Goal: Task Accomplishment & Management: Complete application form

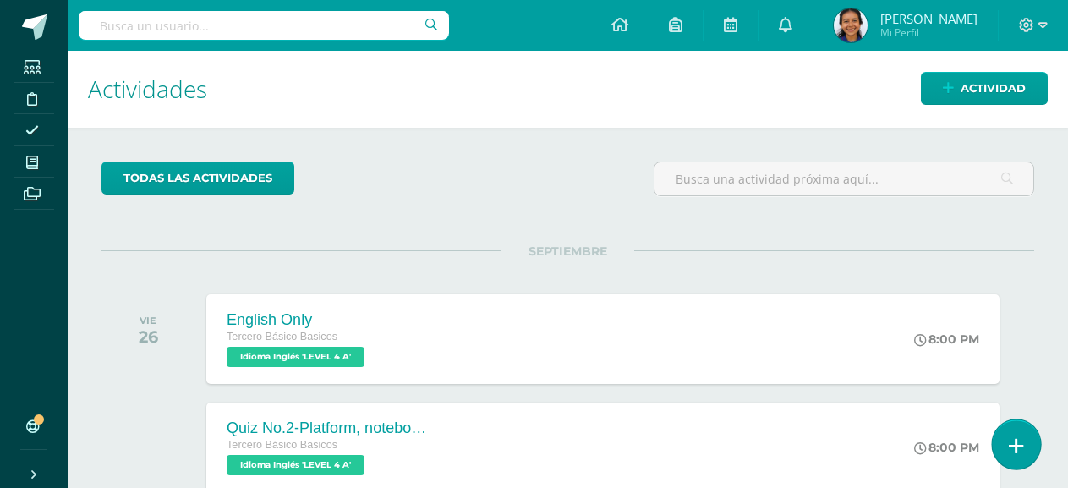
click at [1026, 447] on link at bounding box center [1016, 443] width 48 height 49
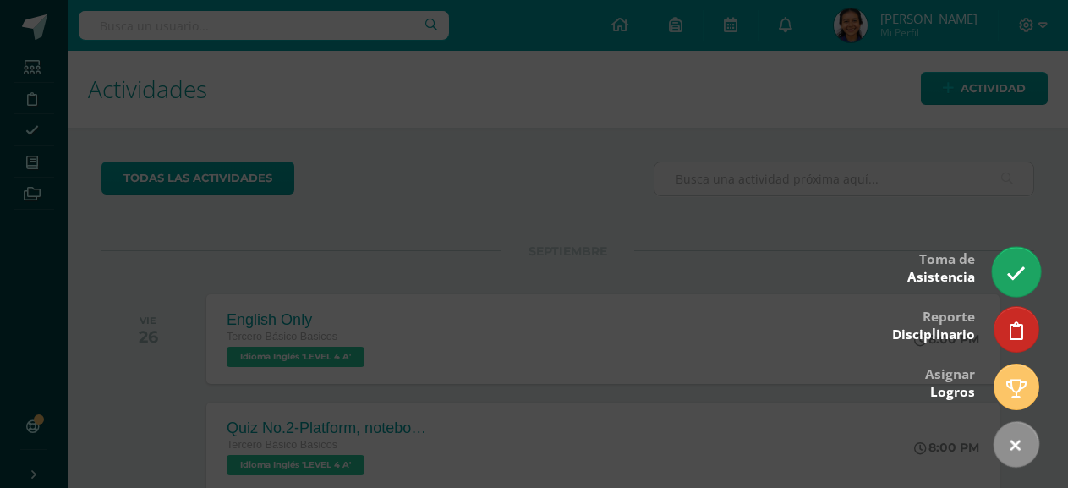
click at [1007, 257] on link at bounding box center [1016, 271] width 48 height 49
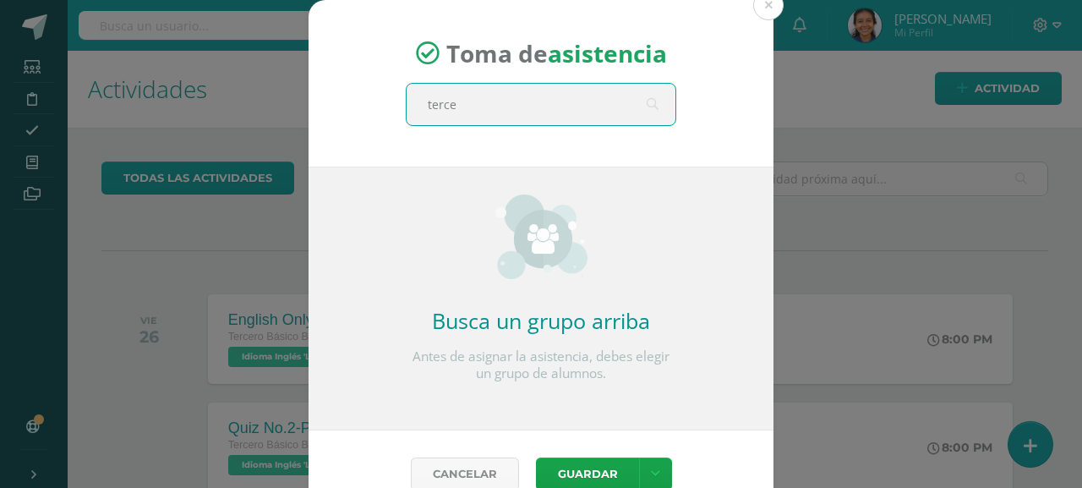
type input "tercer"
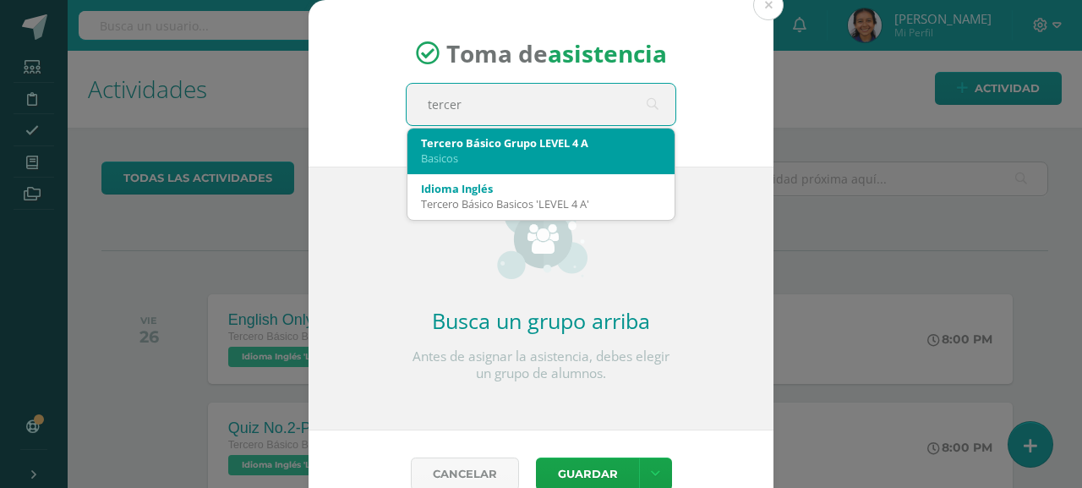
click at [477, 162] on div "Basicos" at bounding box center [541, 158] width 240 height 15
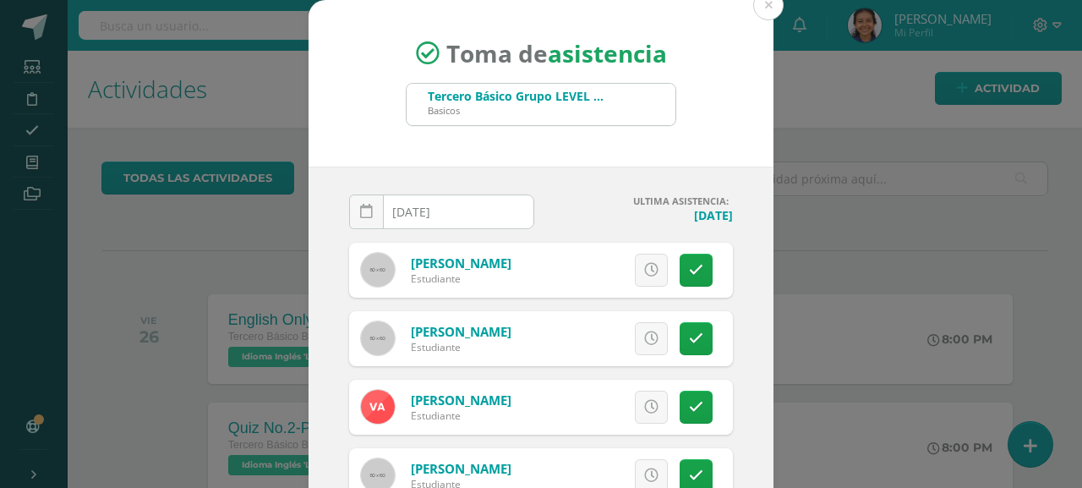
click at [441, 217] on input "[DATE]" at bounding box center [442, 211] width 184 height 33
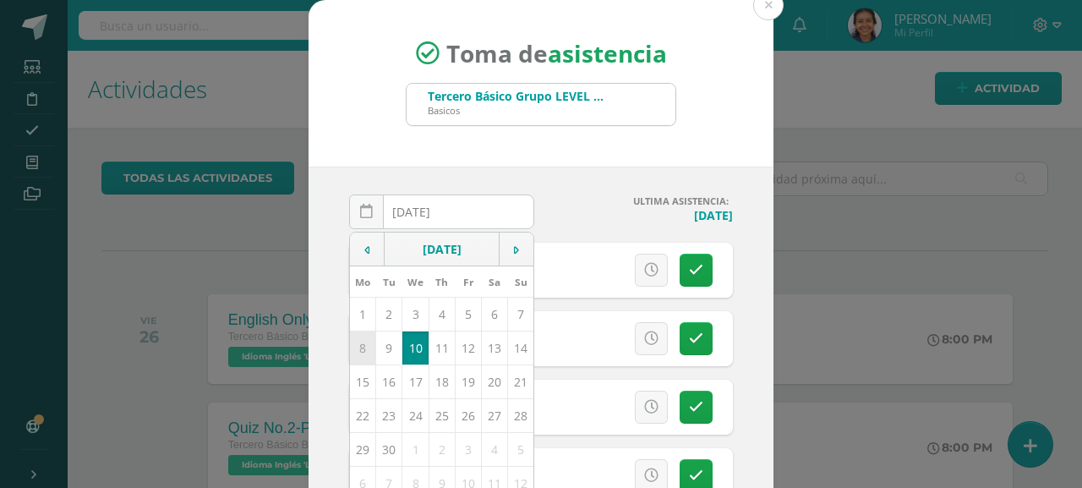
click at [362, 348] on td "8" at bounding box center [363, 348] width 26 height 34
type input "[DATE]"
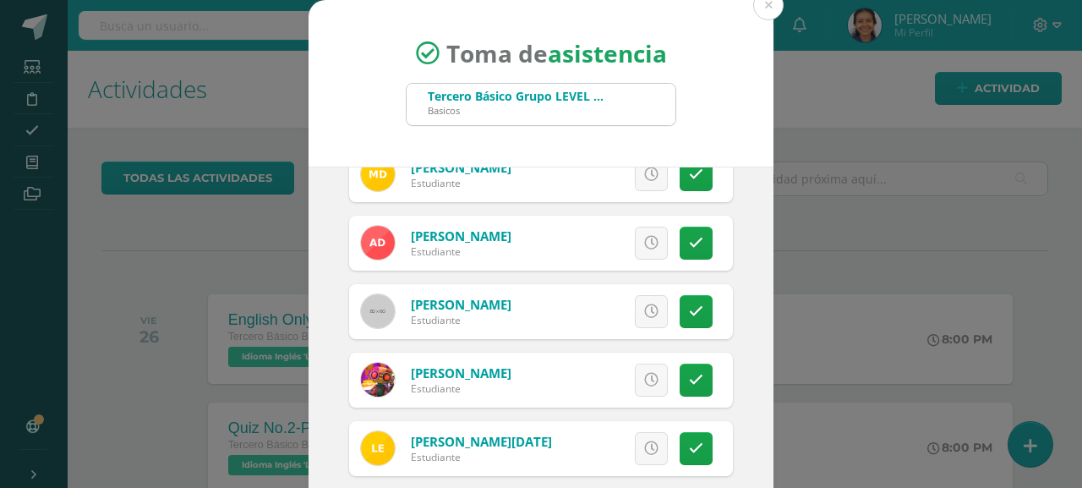
scroll to position [507, 0]
click at [682, 242] on link at bounding box center [696, 242] width 33 height 33
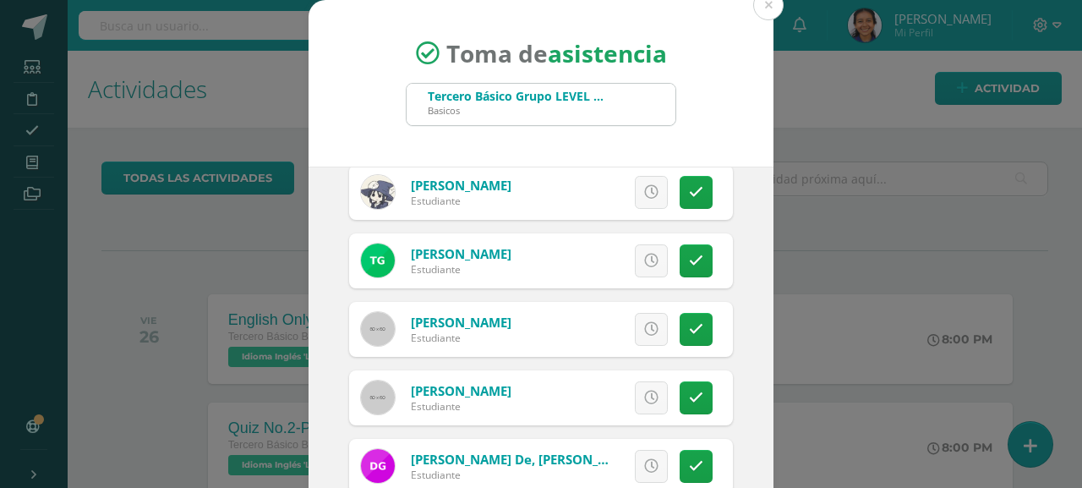
scroll to position [930, 0]
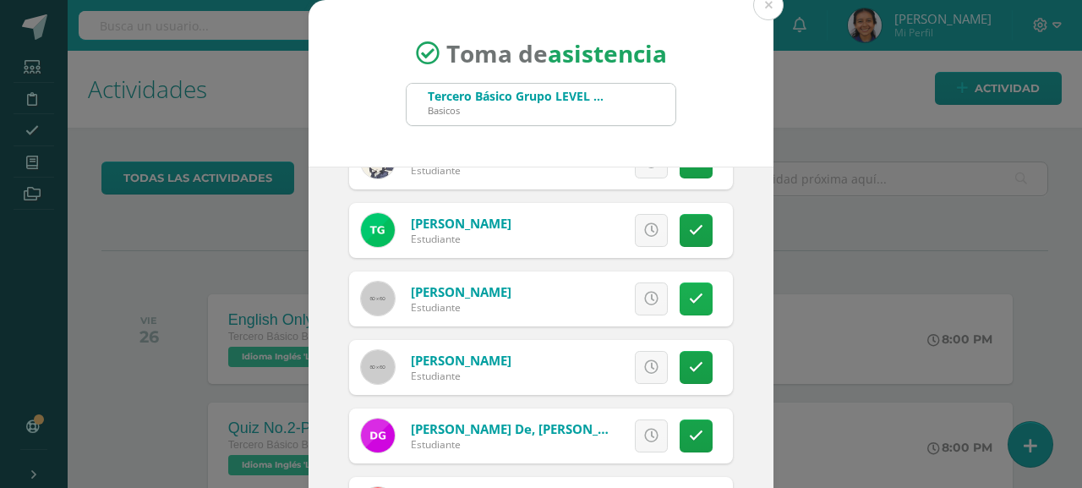
click at [680, 287] on link at bounding box center [696, 298] width 33 height 33
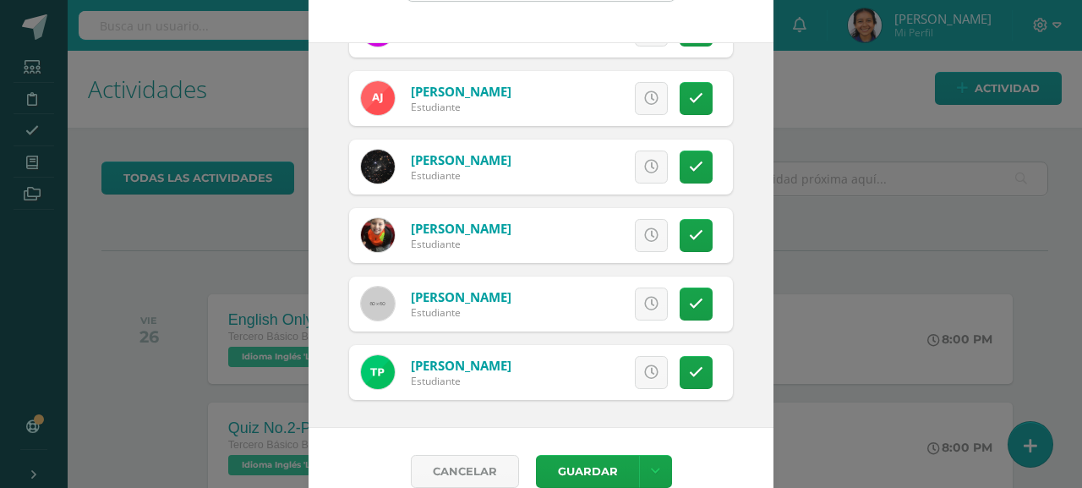
scroll to position [151, 0]
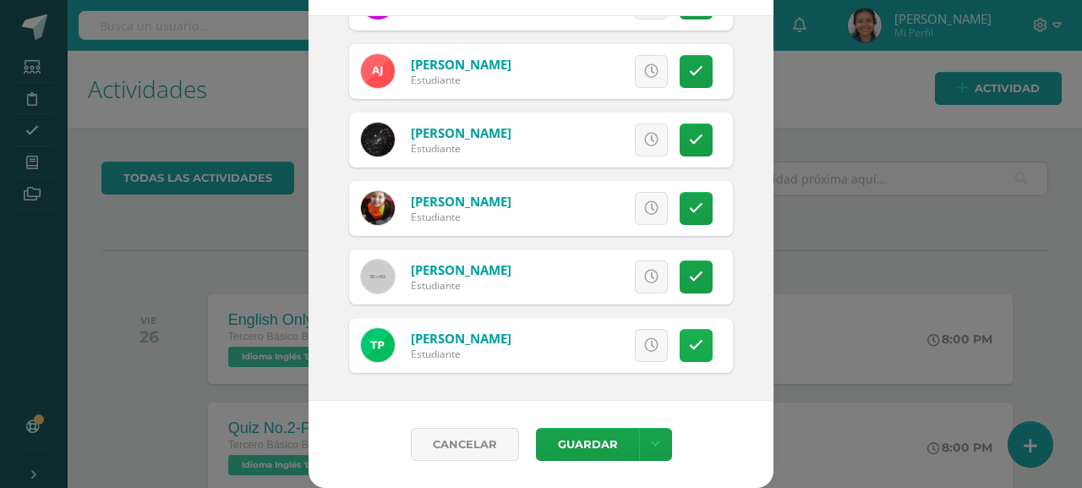
click at [680, 347] on link at bounding box center [696, 345] width 33 height 33
click at [591, 440] on button "Guardar" at bounding box center [587, 444] width 103 height 33
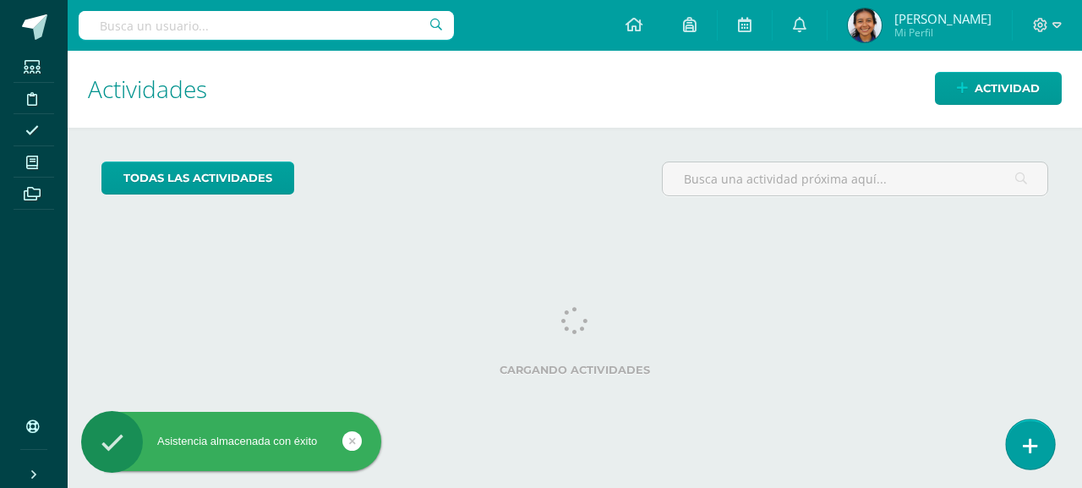
click at [1022, 444] on link at bounding box center [1030, 443] width 48 height 49
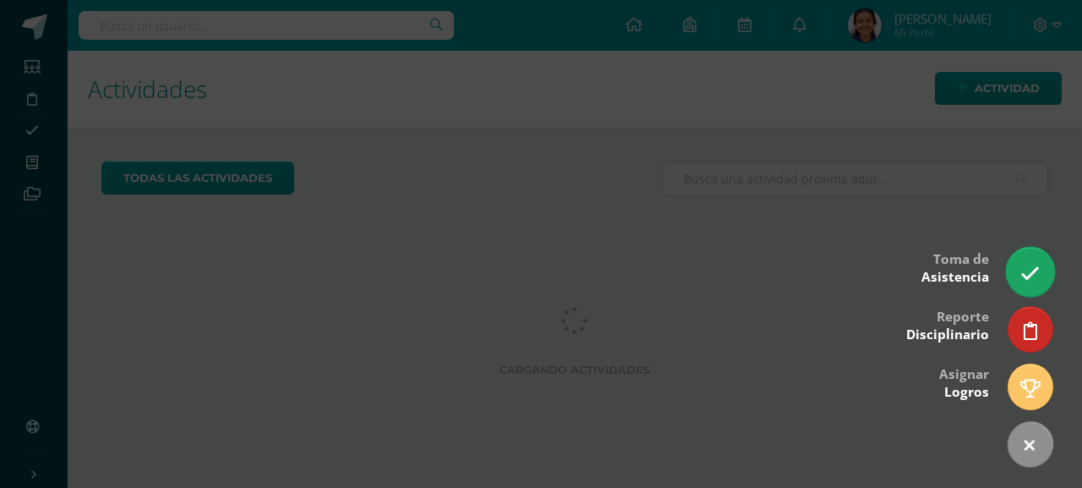
click at [1024, 269] on icon at bounding box center [1030, 273] width 19 height 19
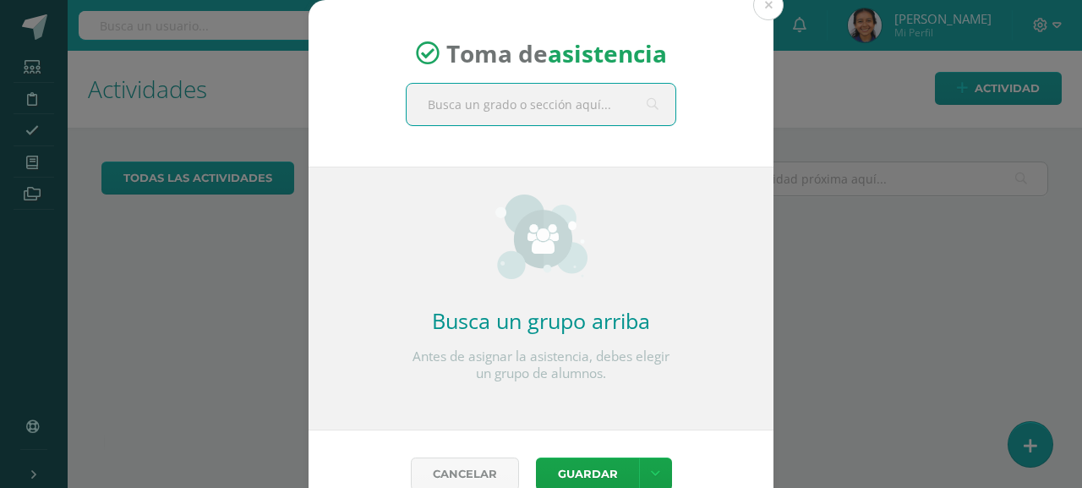
click at [533, 102] on input "text" at bounding box center [541, 104] width 269 height 41
type input "ter"
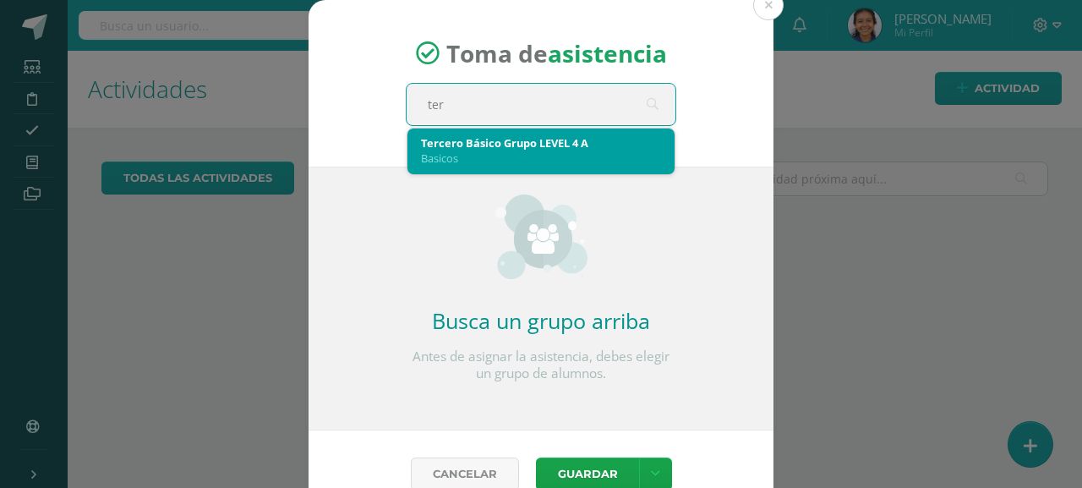
click at [527, 156] on div "Basicos" at bounding box center [541, 158] width 240 height 15
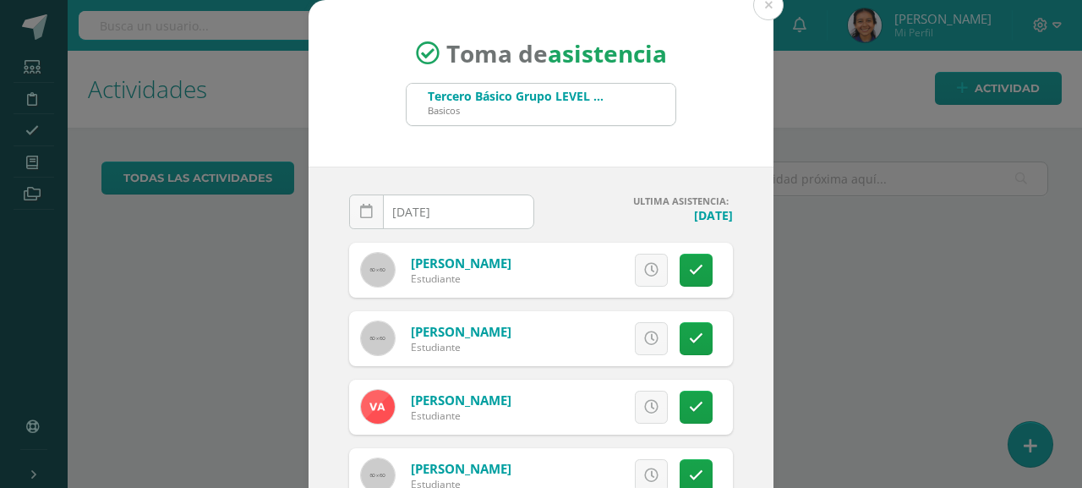
click at [418, 207] on input "[DATE]" at bounding box center [442, 211] width 184 height 33
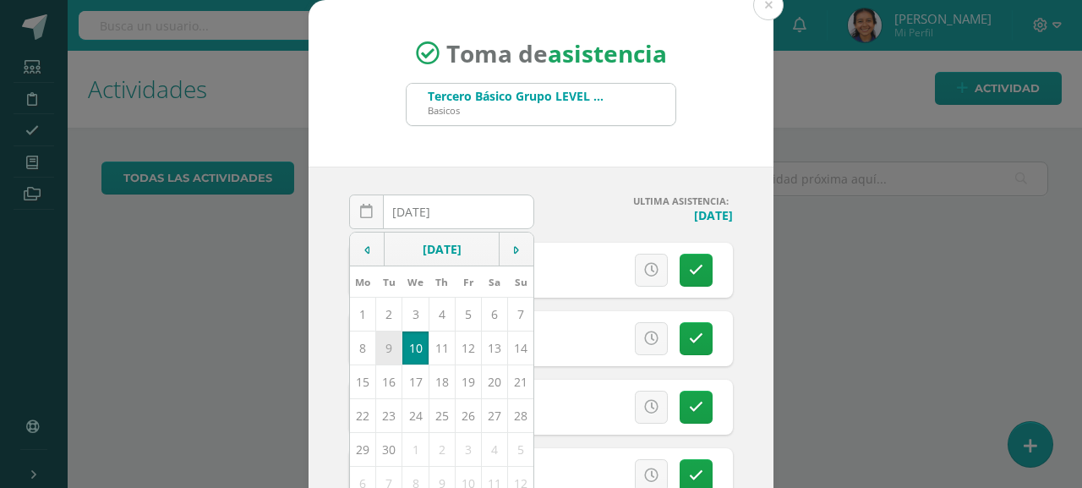
click at [381, 354] on td "9" at bounding box center [389, 348] width 26 height 34
type input "2025-09-09"
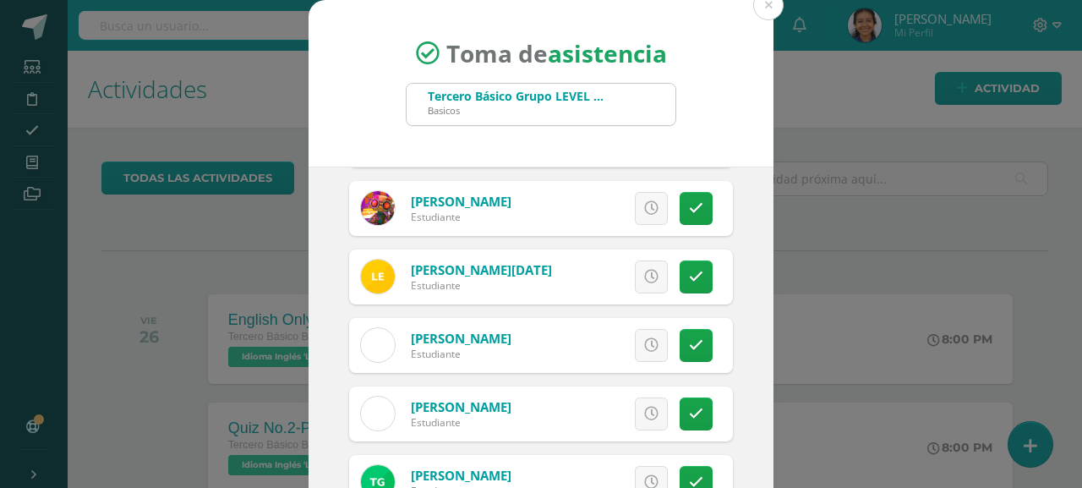
scroll to position [761, 0]
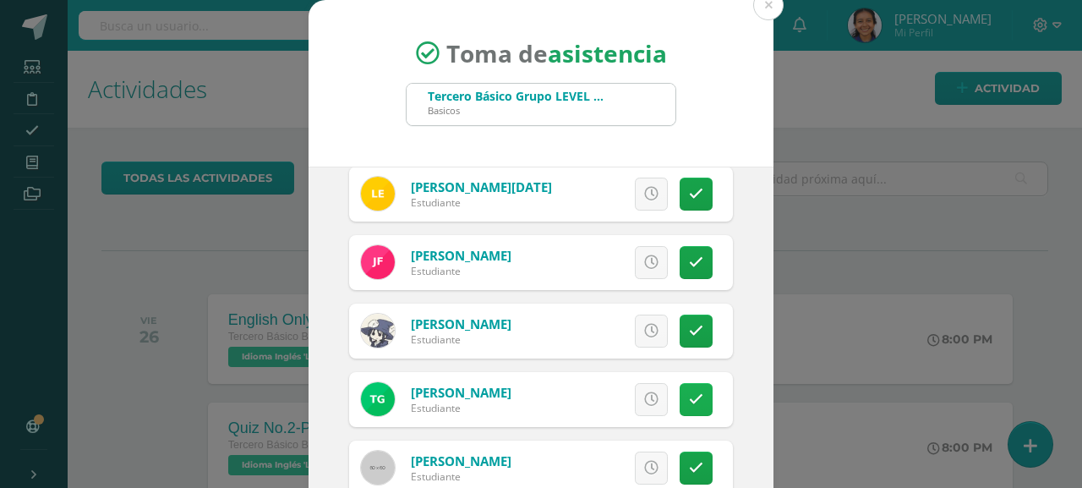
click at [689, 397] on icon at bounding box center [696, 399] width 14 height 14
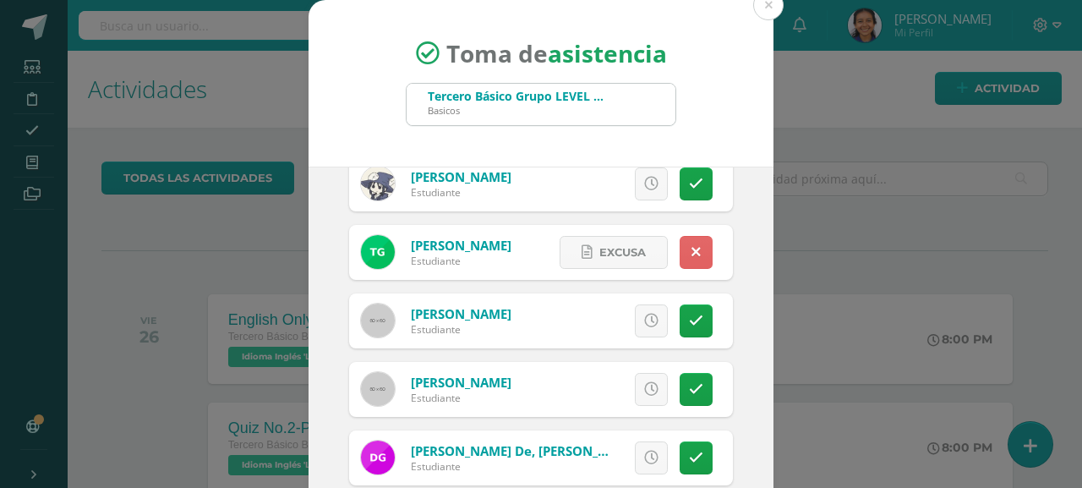
scroll to position [930, 0]
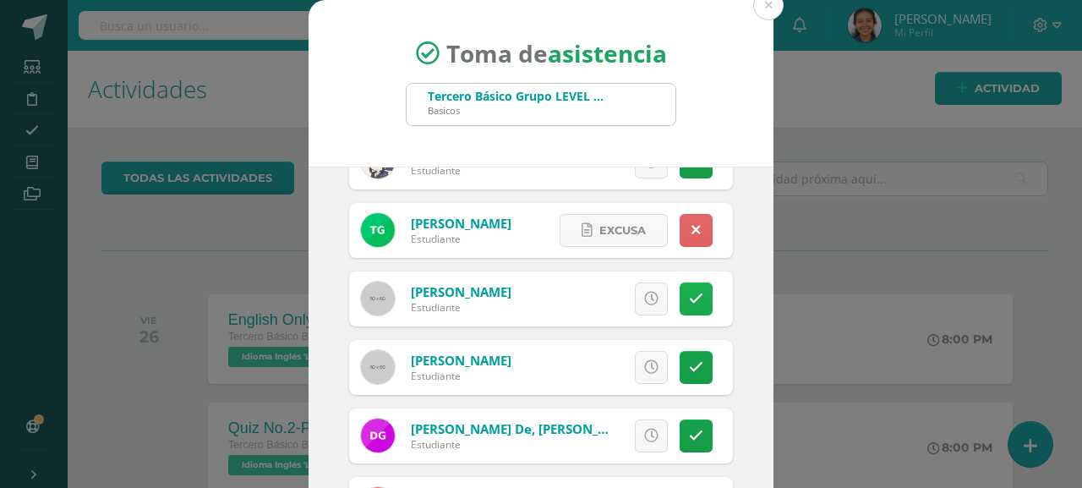
click at [689, 302] on icon at bounding box center [696, 299] width 14 height 14
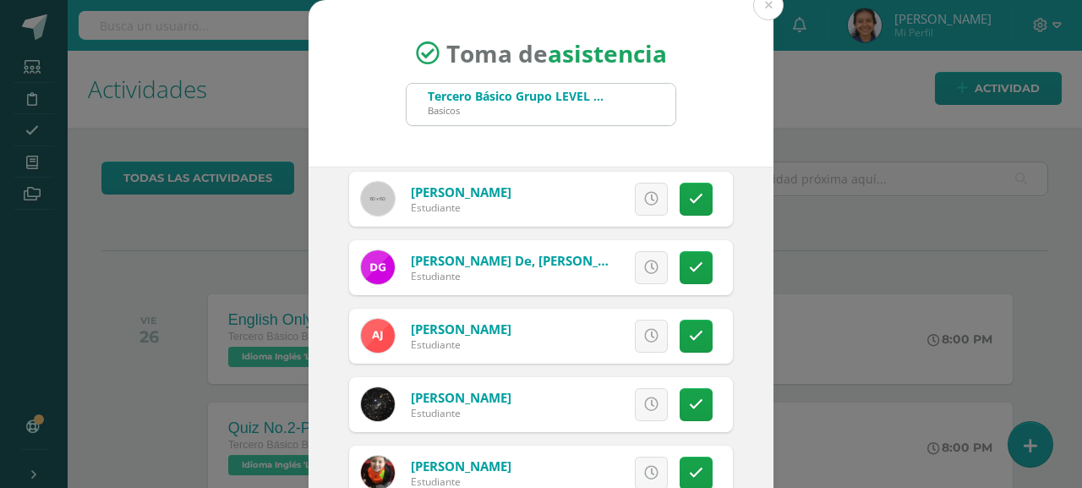
scroll to position [1099, 0]
click at [683, 332] on link at bounding box center [696, 335] width 33 height 33
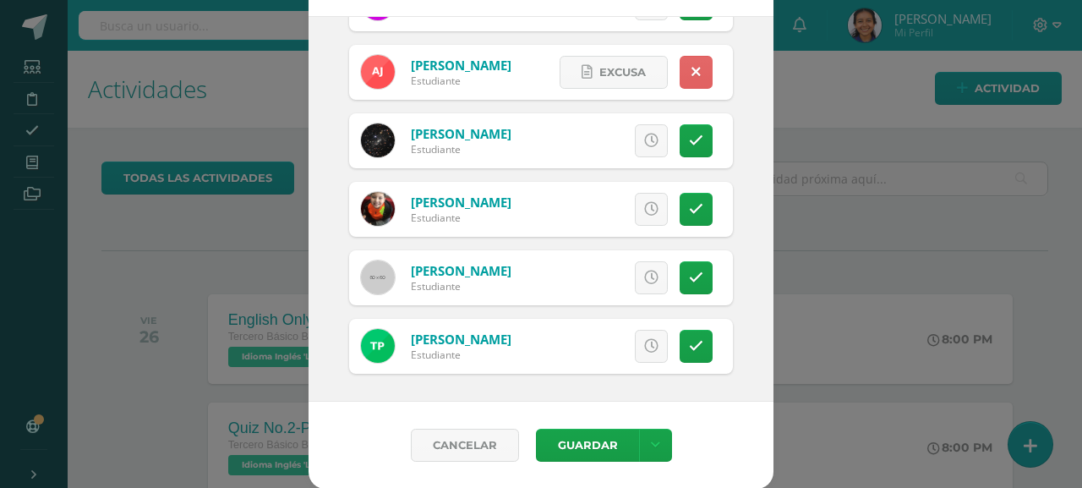
scroll to position [151, 0]
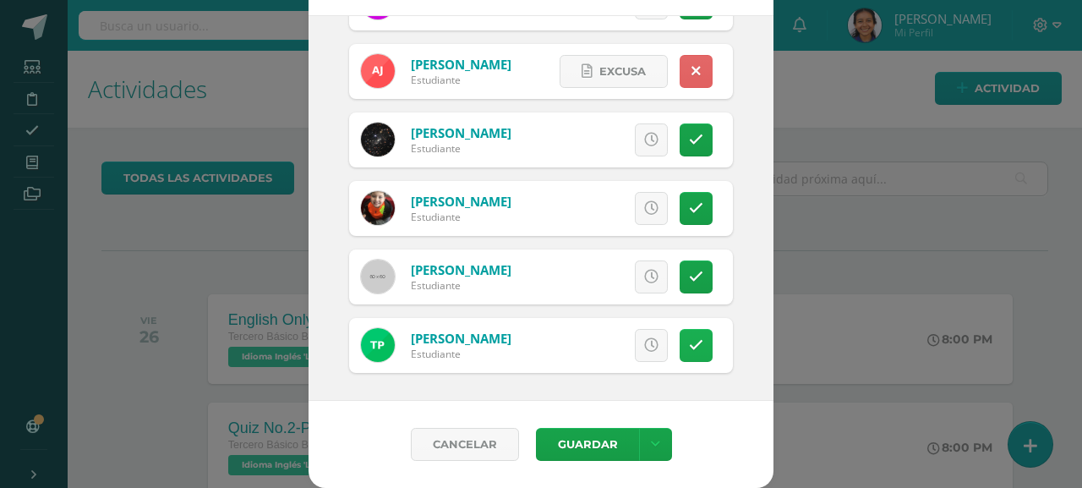
click at [689, 342] on icon at bounding box center [696, 345] width 14 height 14
click at [593, 441] on button "Guardar" at bounding box center [587, 444] width 103 height 33
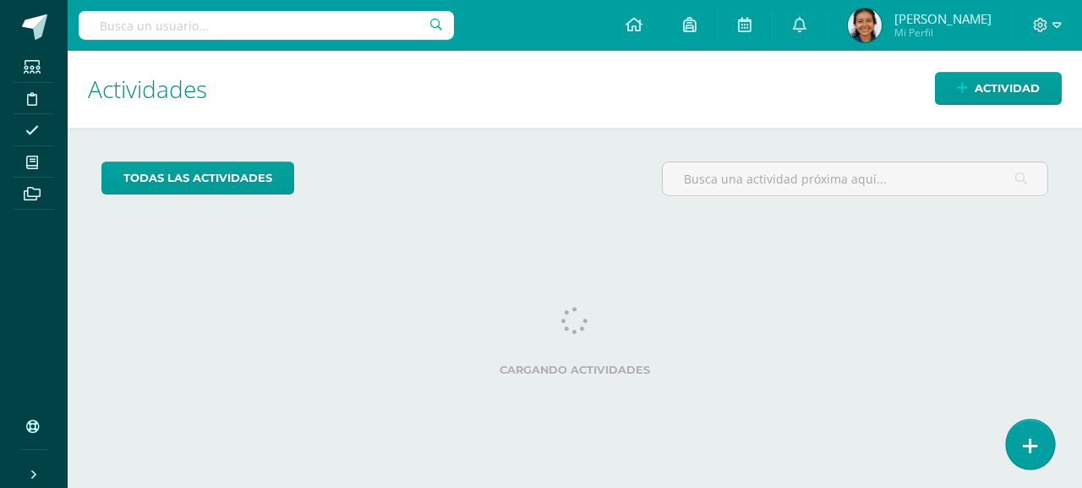
click at [1027, 441] on icon at bounding box center [1030, 445] width 15 height 19
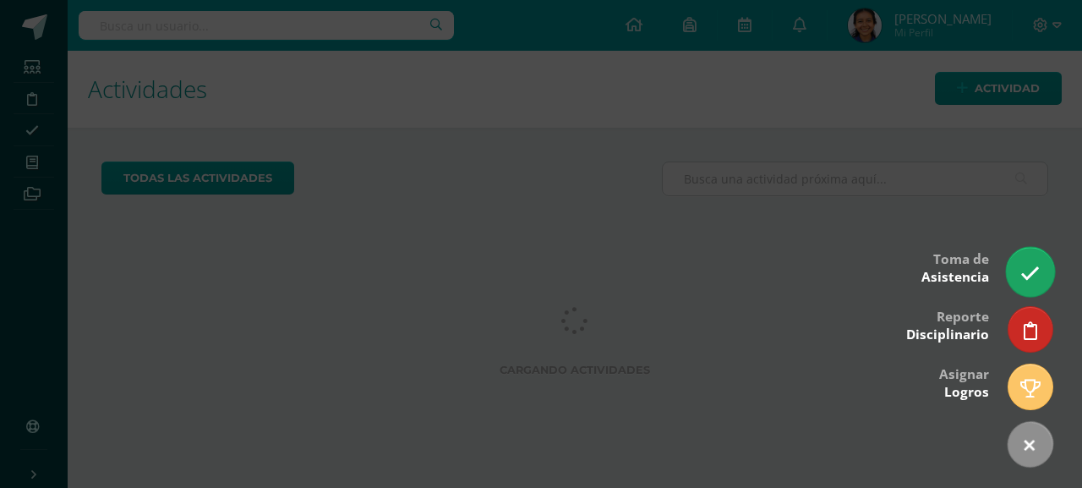
click at [1035, 271] on icon at bounding box center [1030, 273] width 19 height 19
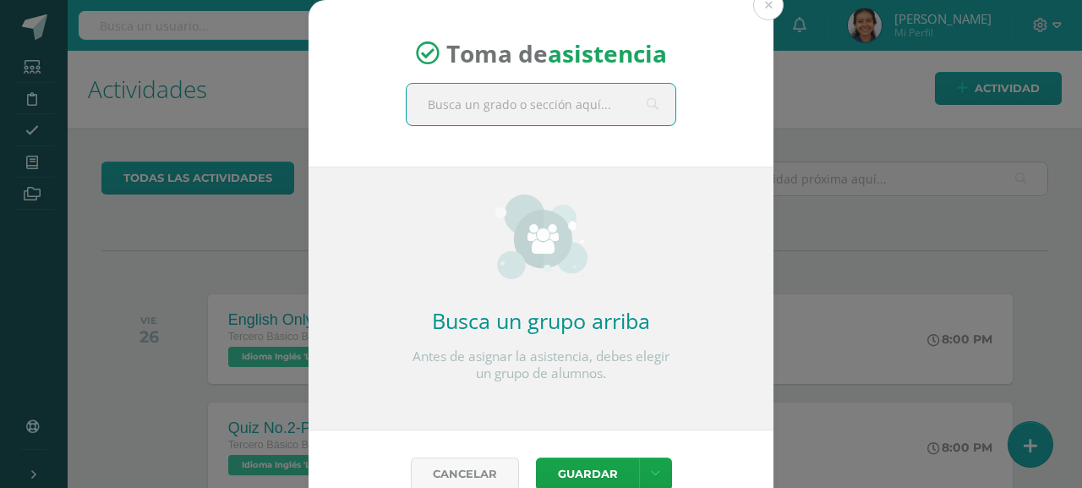
click at [486, 105] on input "text" at bounding box center [541, 104] width 269 height 41
type input "terc"
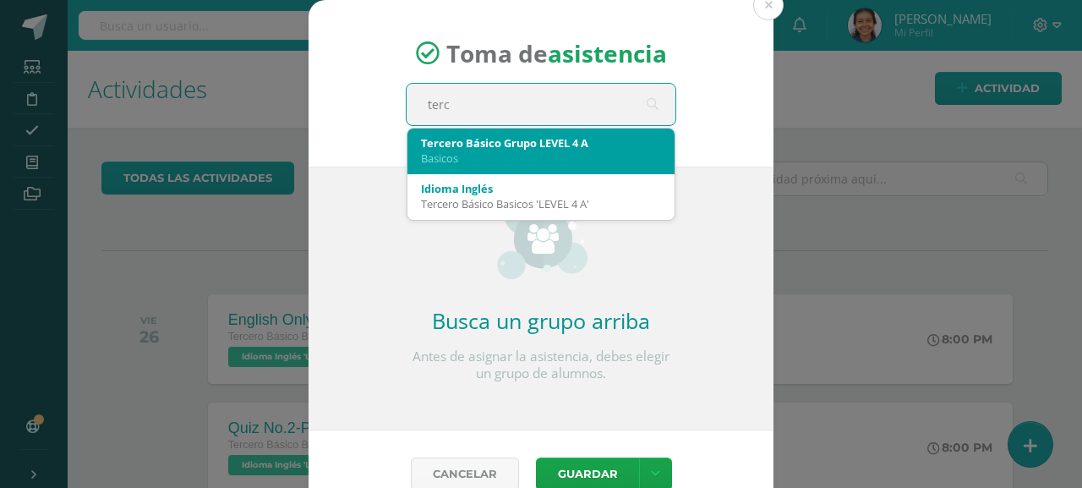
click at [483, 156] on div "Basicos" at bounding box center [541, 158] width 240 height 15
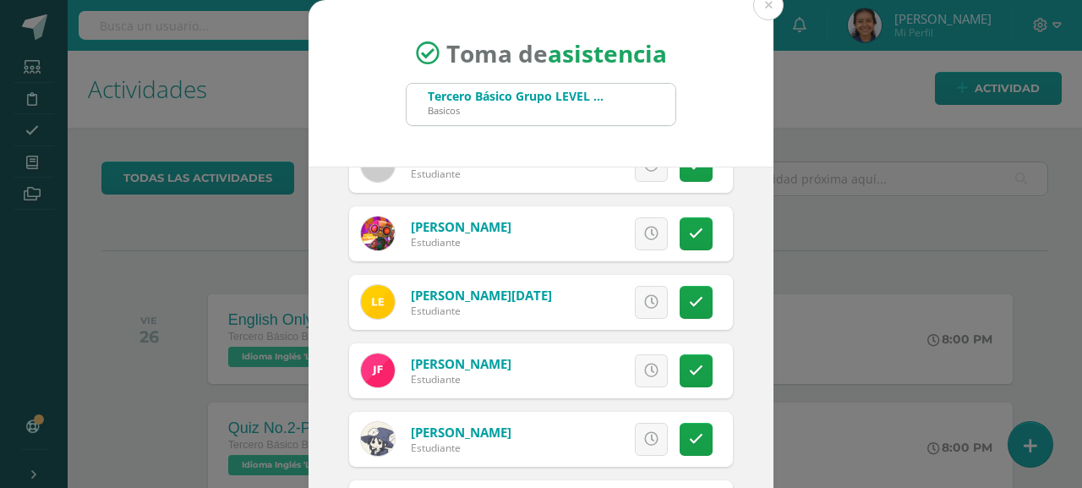
scroll to position [677, 0]
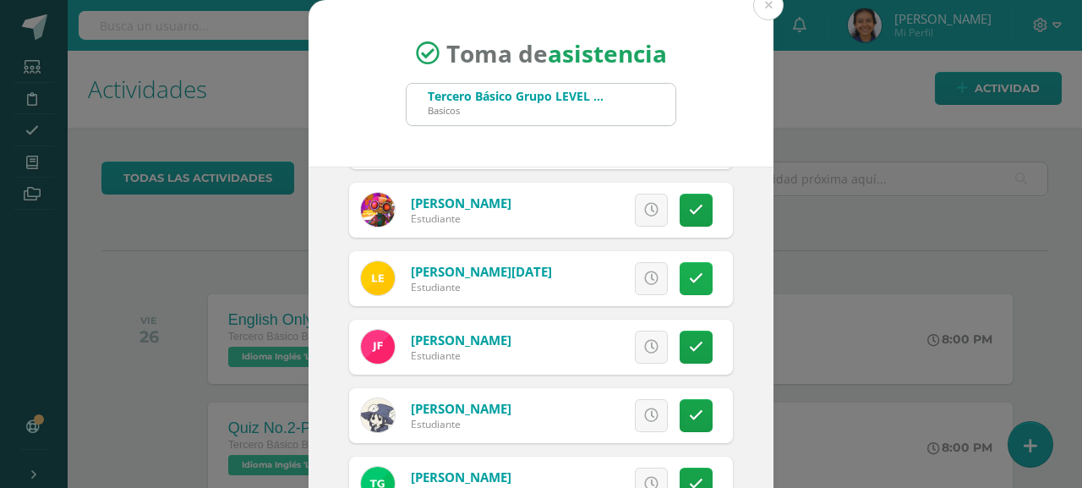
click at [680, 288] on link at bounding box center [696, 278] width 33 height 33
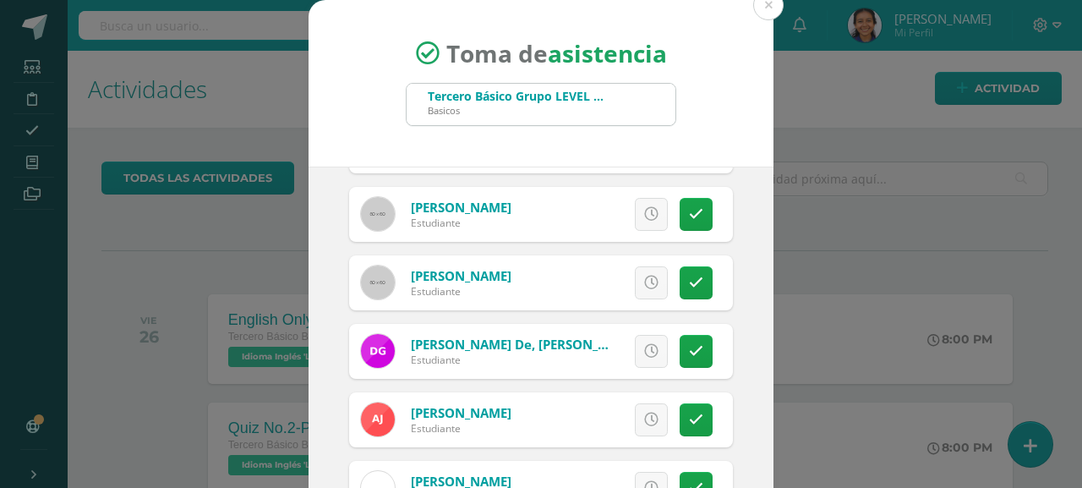
scroll to position [1099, 0]
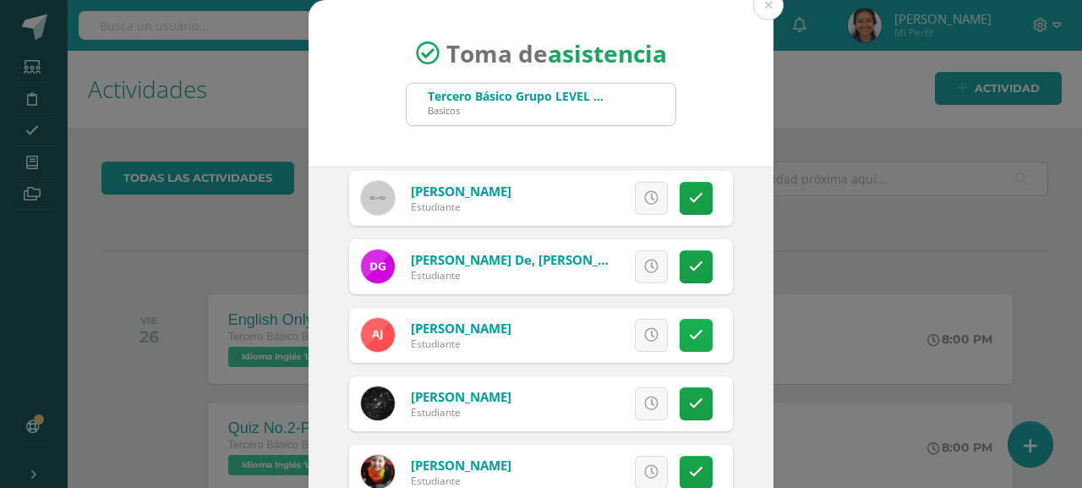
click at [682, 337] on link at bounding box center [696, 335] width 33 height 33
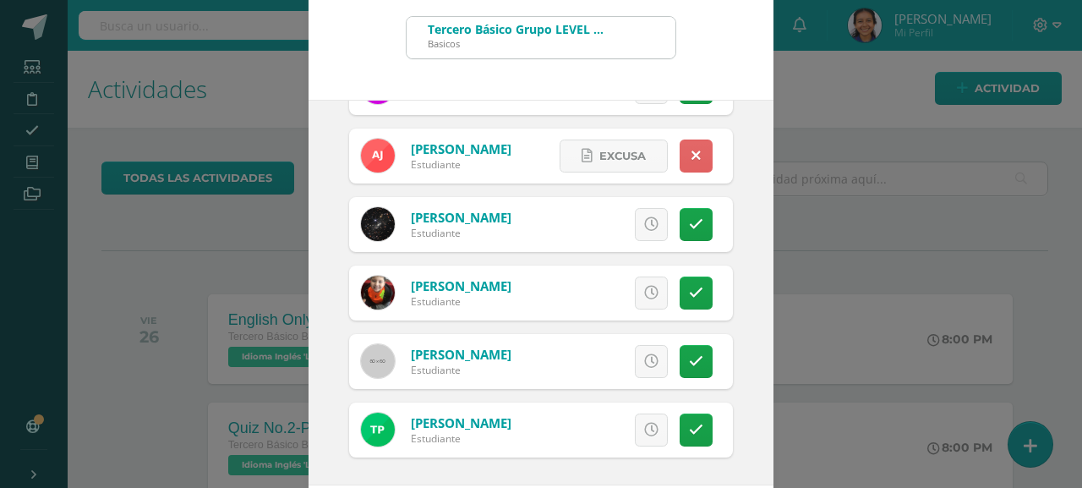
scroll to position [151, 0]
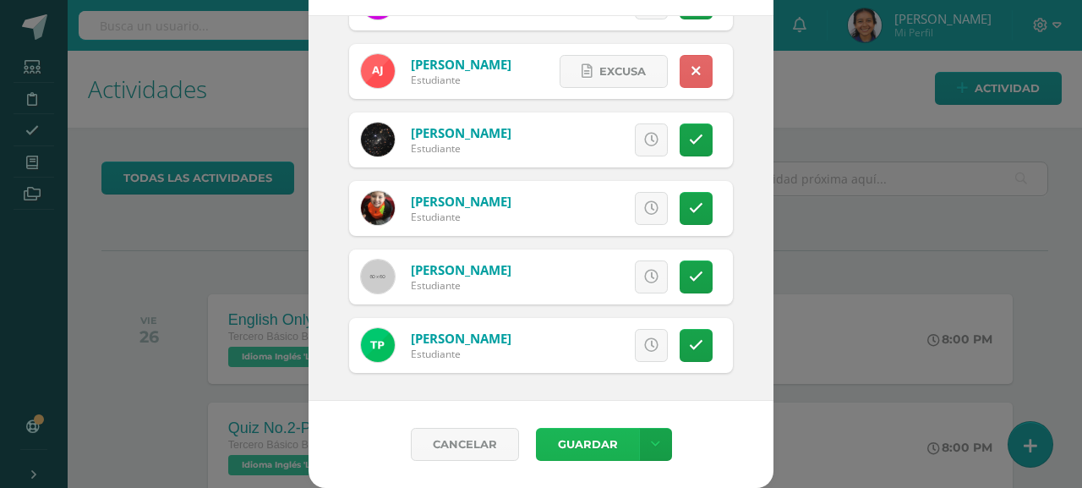
drag, startPoint x: 571, startPoint y: 441, endPoint x: 579, endPoint y: 457, distance: 18.2
click at [576, 452] on button "Guardar" at bounding box center [587, 444] width 103 height 33
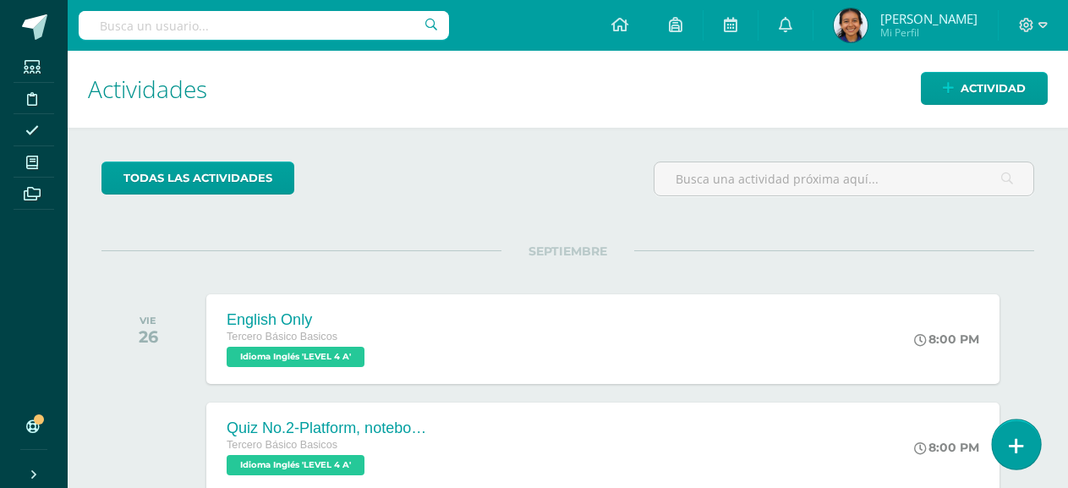
click at [1022, 436] on link at bounding box center [1016, 443] width 48 height 49
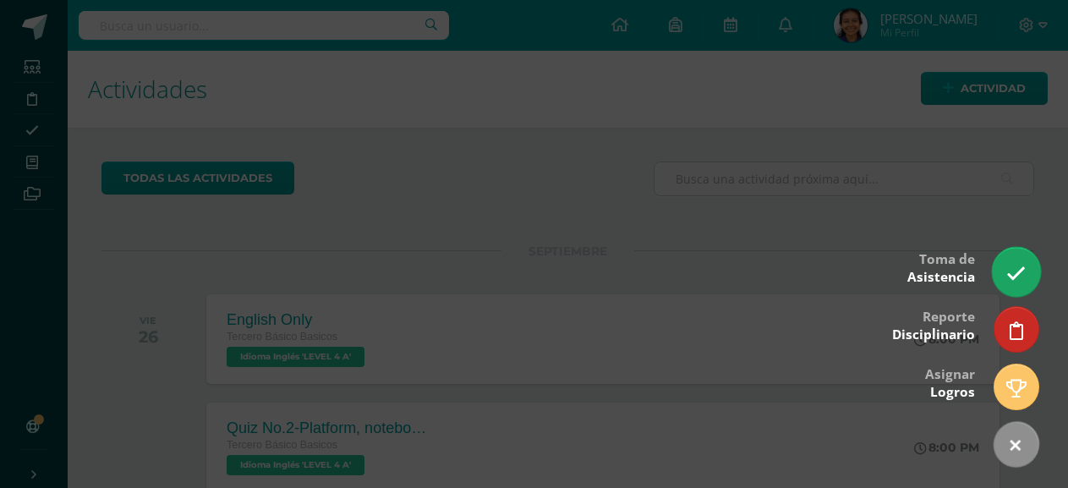
click at [1018, 275] on icon at bounding box center [1015, 273] width 19 height 19
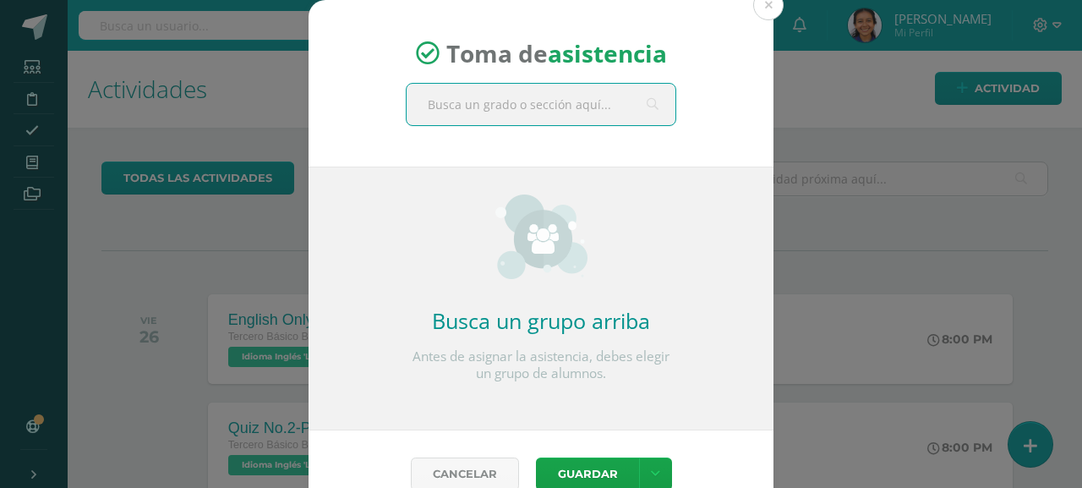
click at [483, 92] on input "text" at bounding box center [541, 104] width 269 height 41
type input "perito"
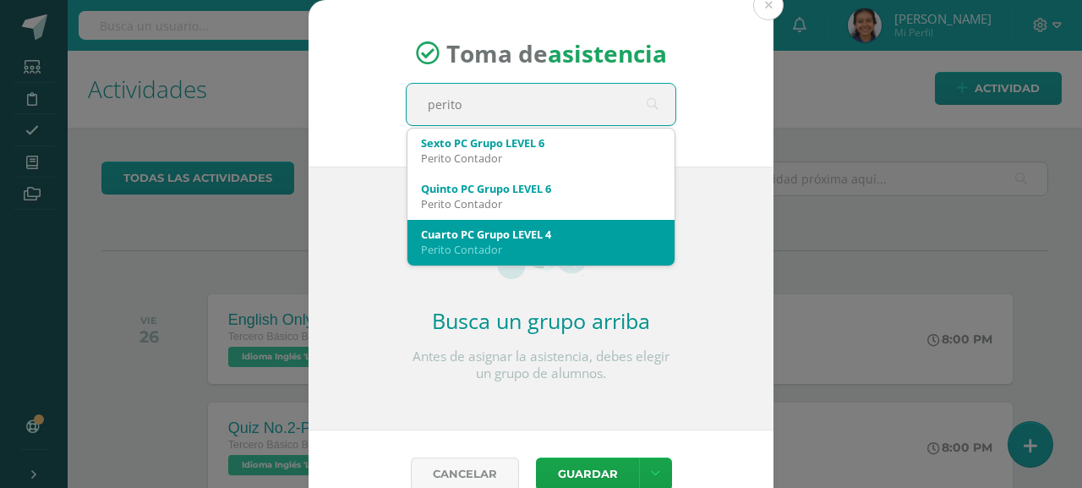
click at [508, 235] on div "Cuarto PC Grupo LEVEL 4" at bounding box center [541, 234] width 240 height 15
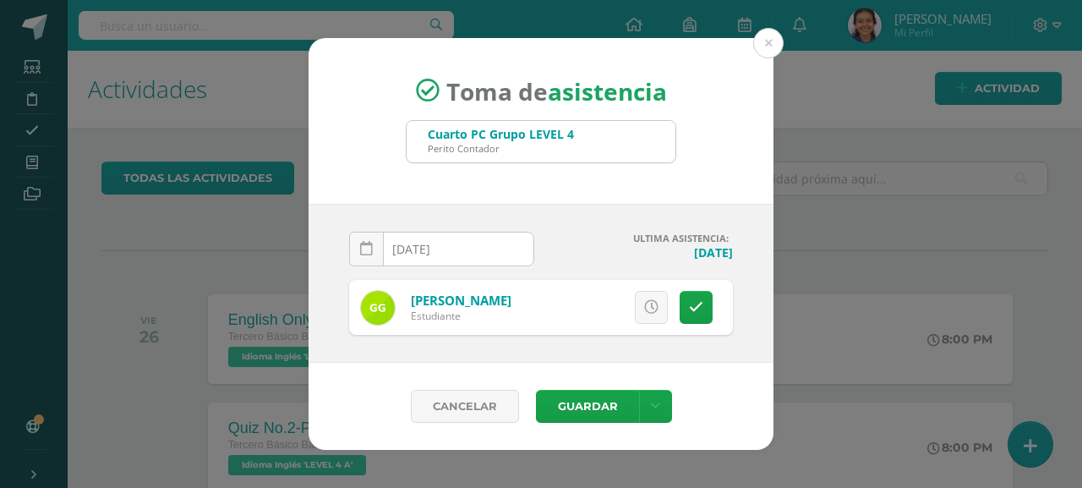
click at [452, 249] on input "[DATE]" at bounding box center [442, 249] width 184 height 33
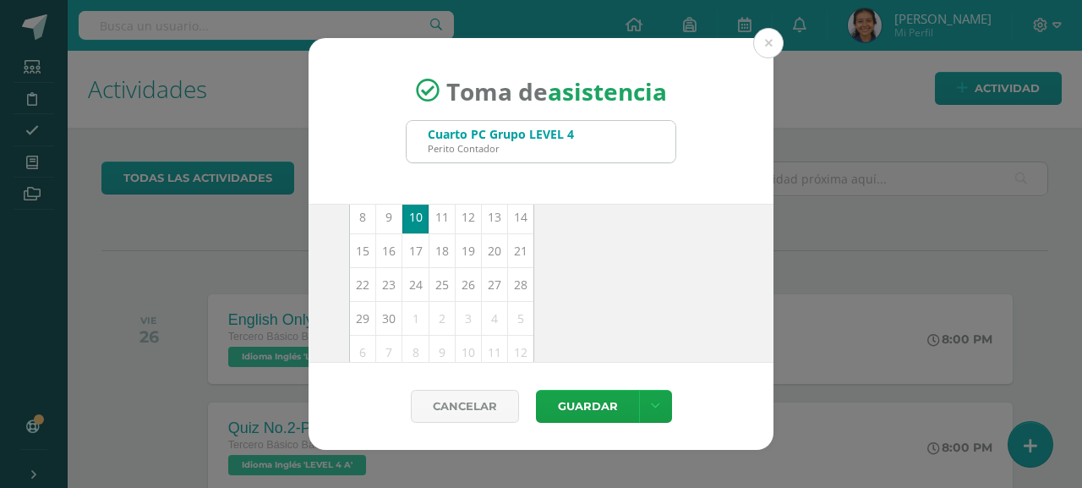
scroll to position [169, 0]
click at [370, 221] on td "8" at bounding box center [363, 217] width 26 height 34
type input "2025-09-08"
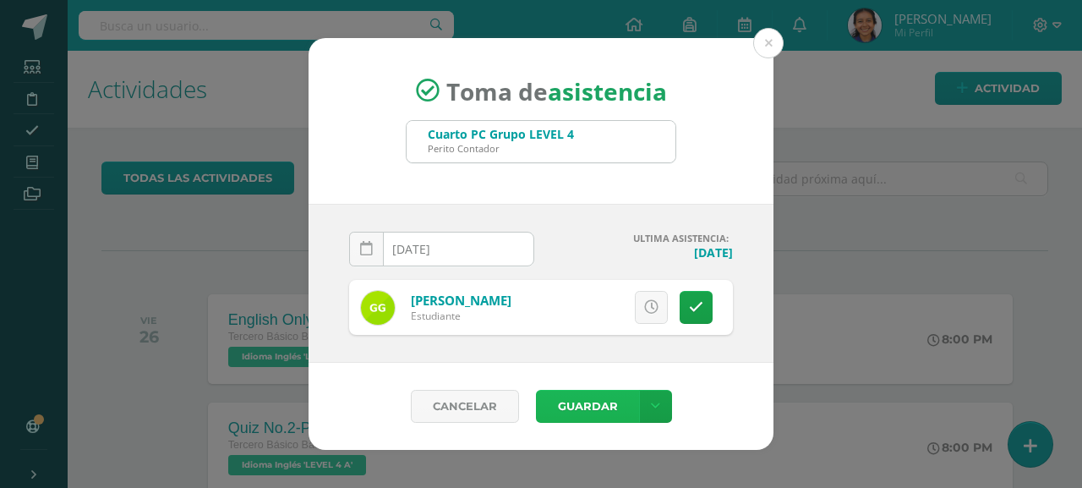
click at [584, 403] on button "Guardar" at bounding box center [587, 406] width 103 height 33
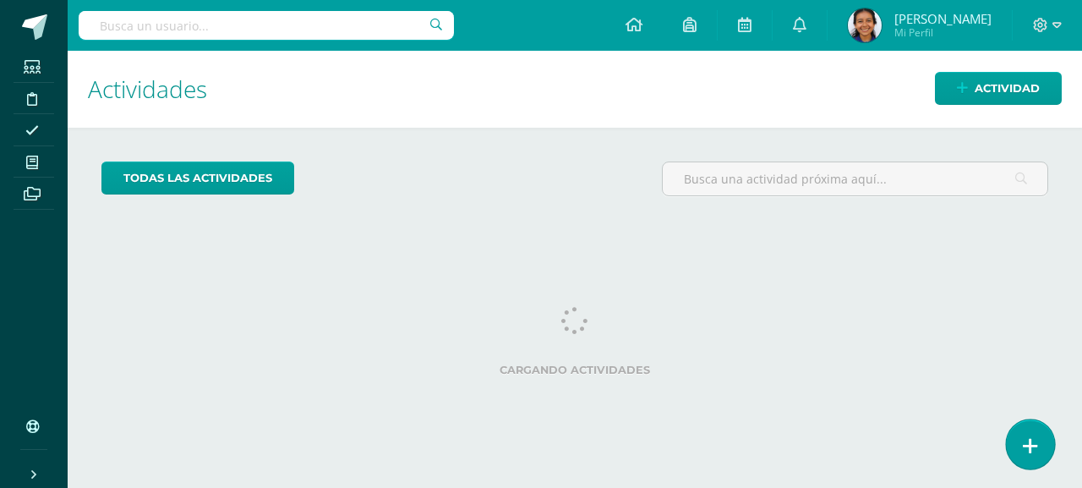
click at [1033, 447] on icon at bounding box center [1030, 445] width 15 height 19
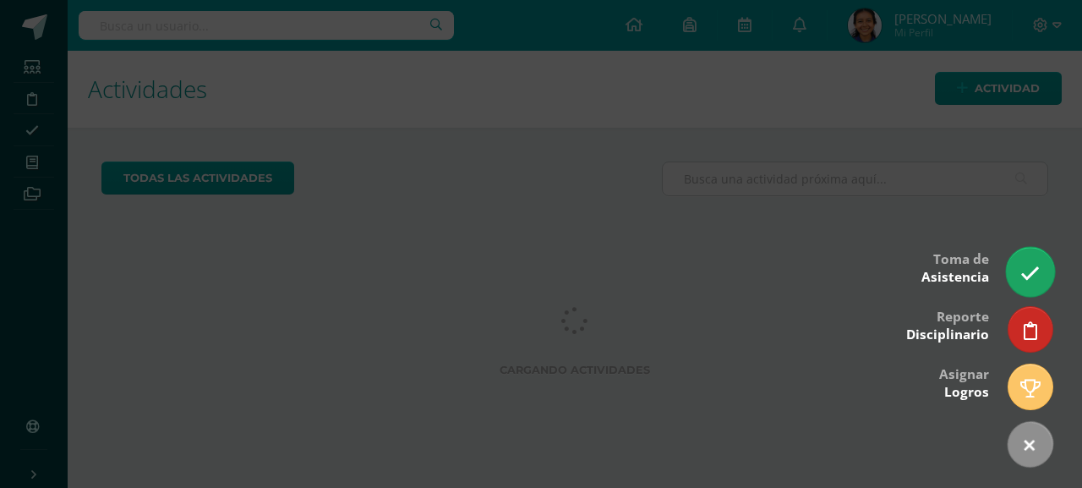
click at [1024, 263] on link at bounding box center [1030, 271] width 48 height 49
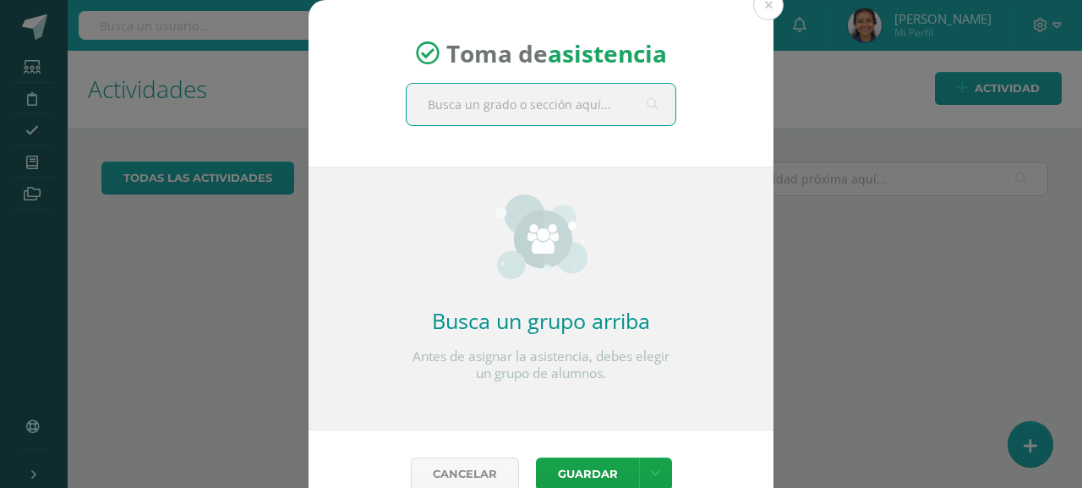
click at [537, 105] on input "text" at bounding box center [541, 104] width 269 height 41
type input "perito"
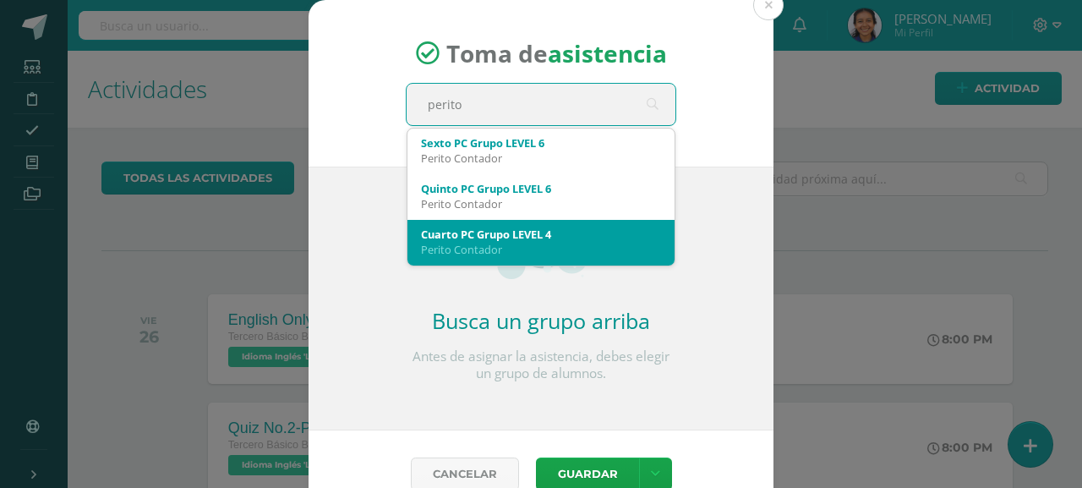
click at [497, 228] on div "Cuarto PC Grupo LEVEL 4" at bounding box center [541, 234] width 240 height 15
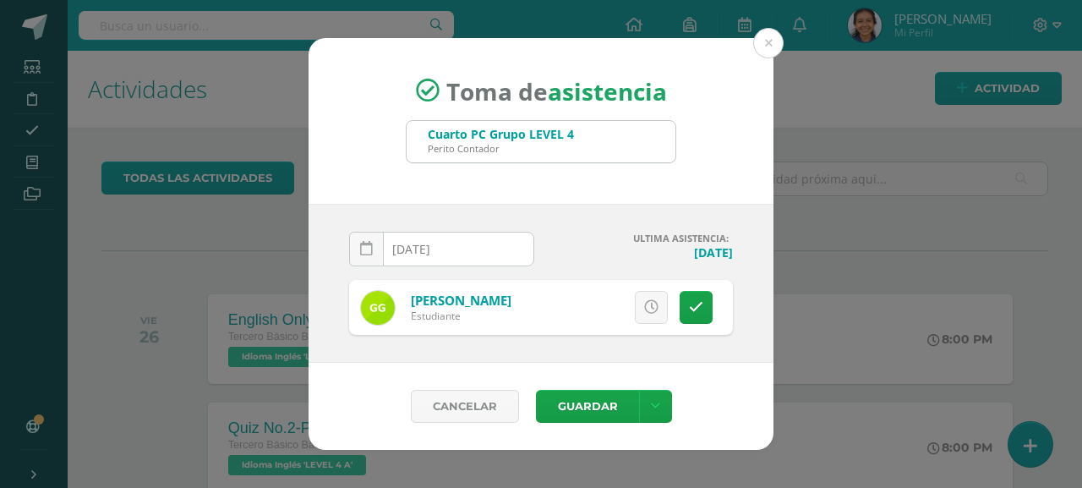
click at [425, 245] on input "[DATE]" at bounding box center [442, 249] width 184 height 33
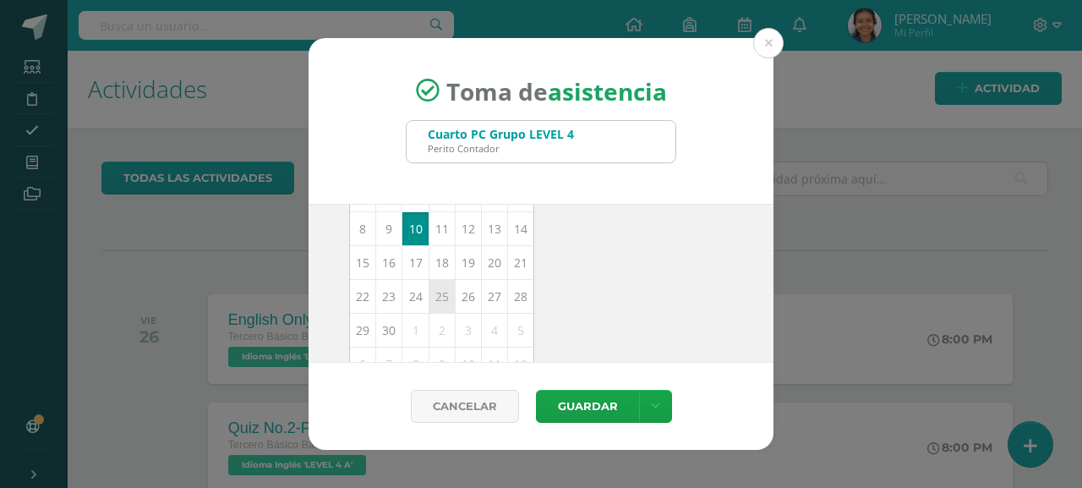
scroll to position [169, 0]
click at [386, 227] on td "9" at bounding box center [389, 217] width 26 height 34
type input "2025-09-09"
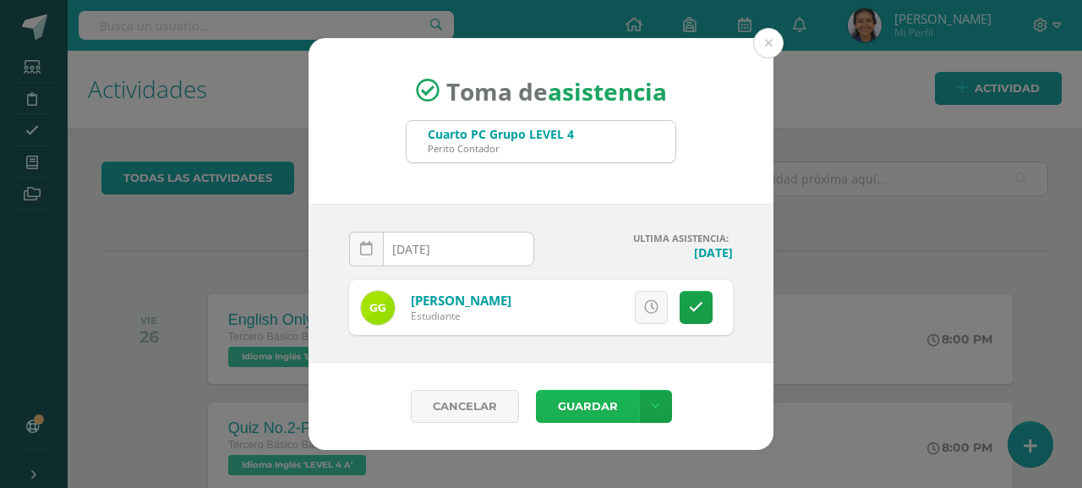
click at [584, 408] on button "Guardar" at bounding box center [587, 406] width 103 height 33
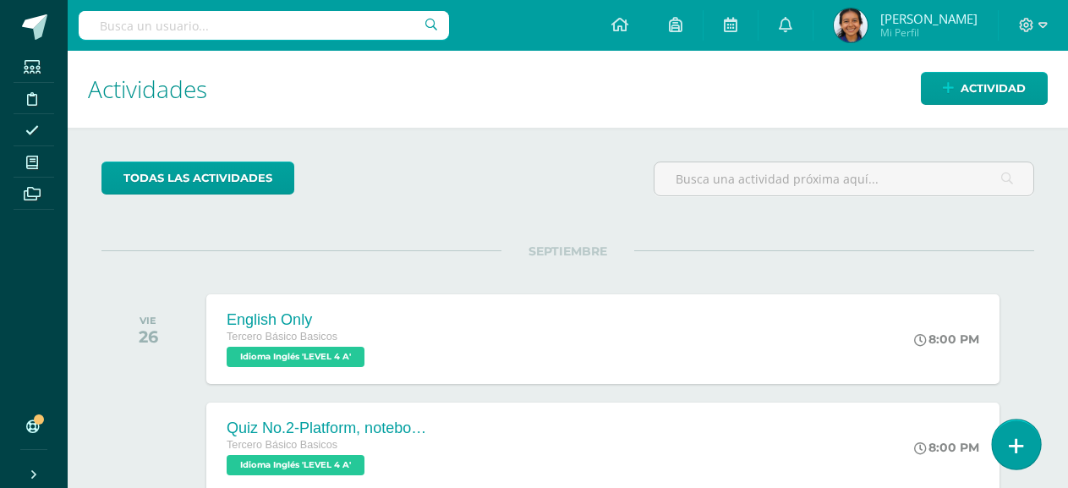
click at [1028, 447] on link at bounding box center [1016, 443] width 48 height 49
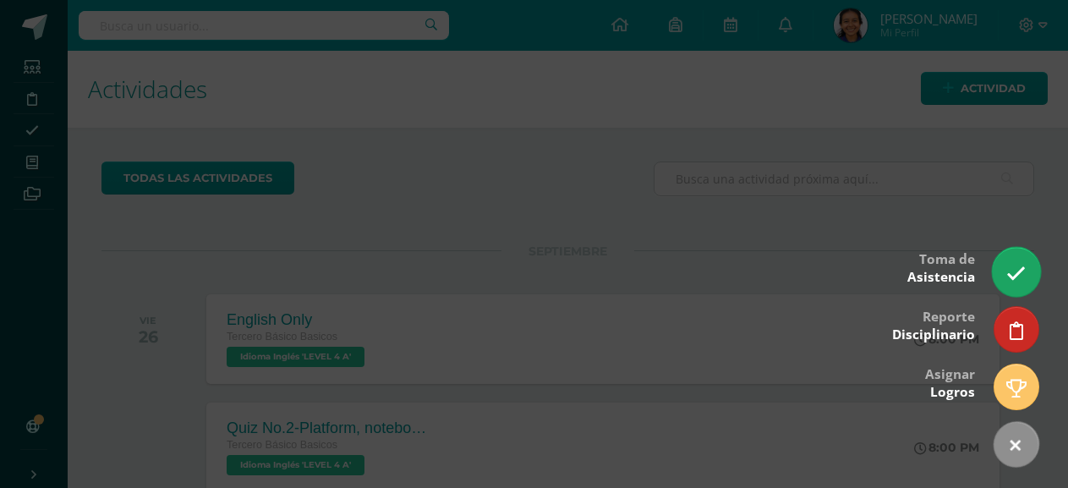
click at [1016, 275] on icon at bounding box center [1015, 273] width 19 height 19
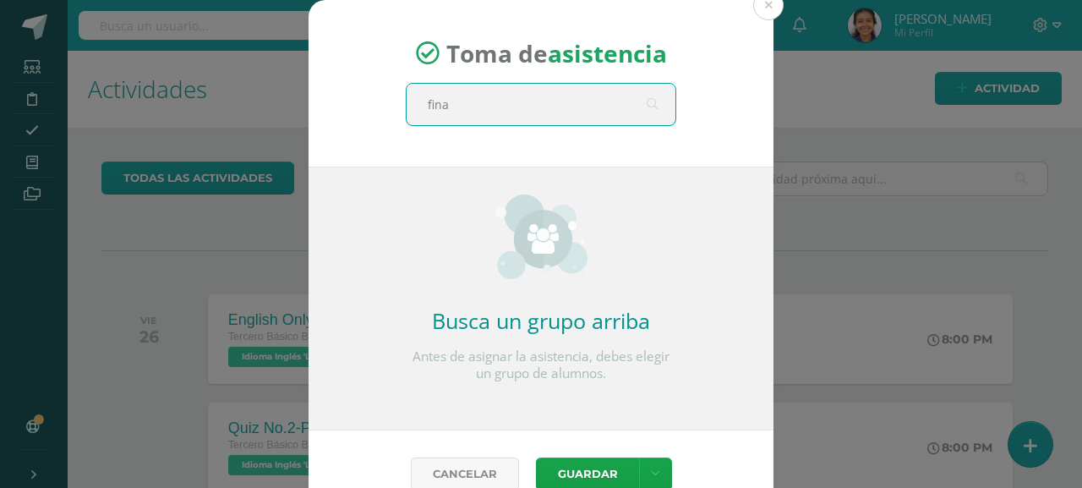
type input "finan"
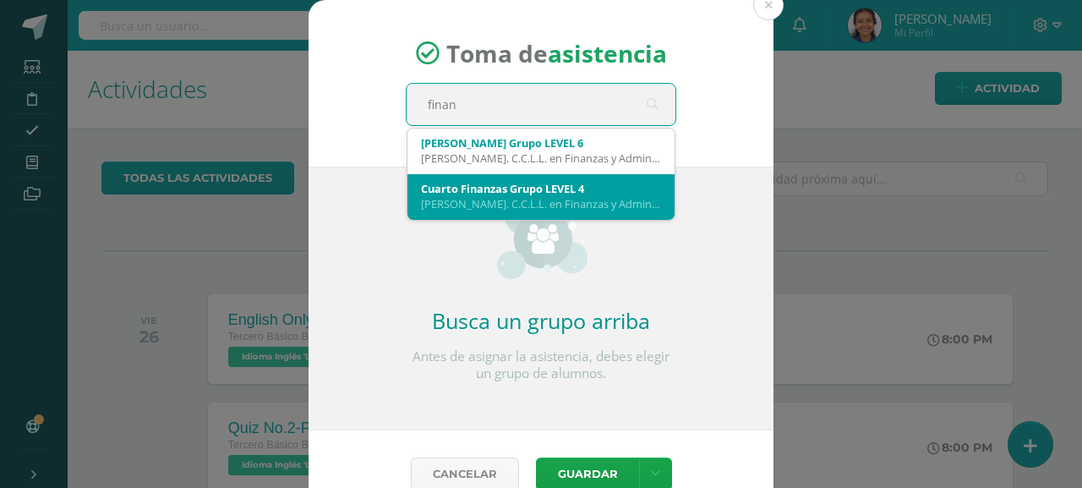
click at [478, 192] on div "Cuarto Finanzas Grupo LEVEL 4" at bounding box center [541, 188] width 240 height 15
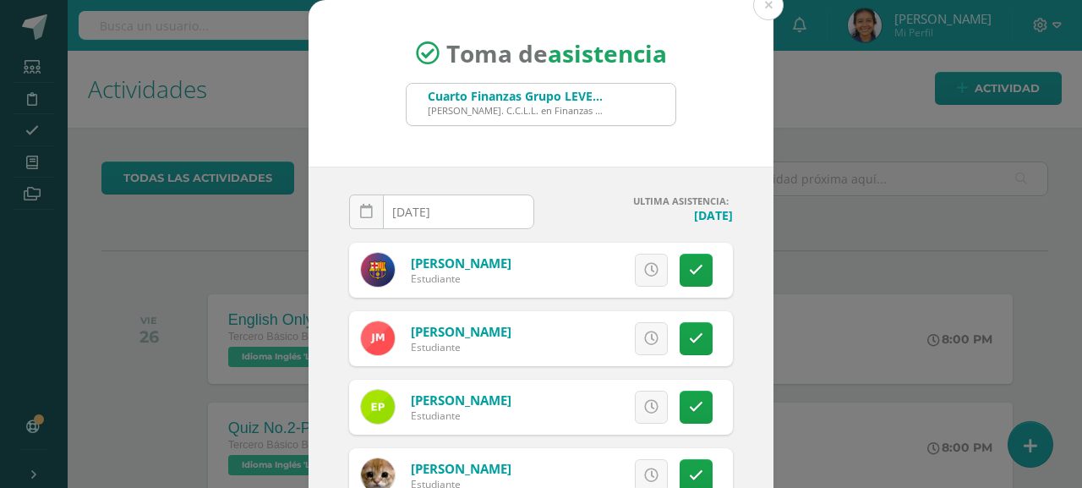
click at [426, 224] on input "[DATE]" at bounding box center [442, 211] width 184 height 33
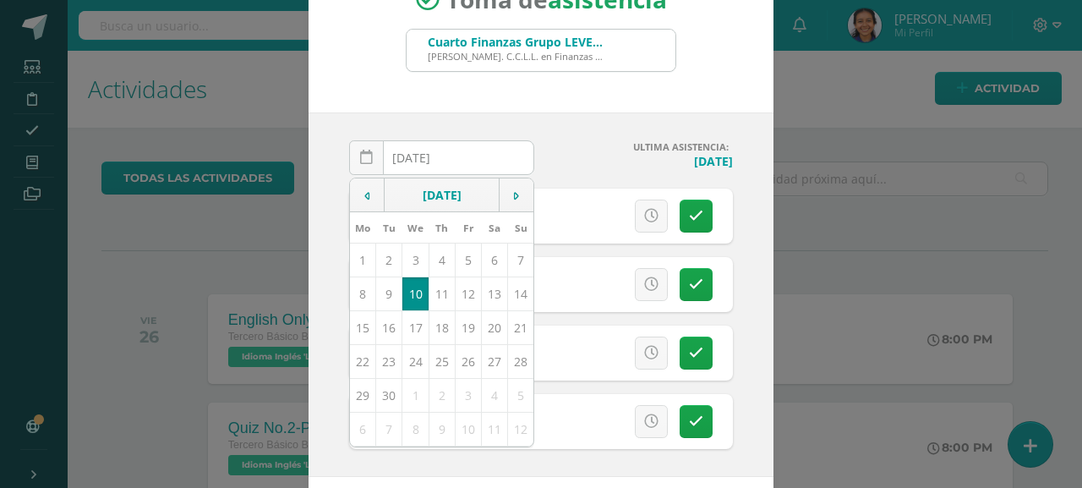
scroll to position [85, 0]
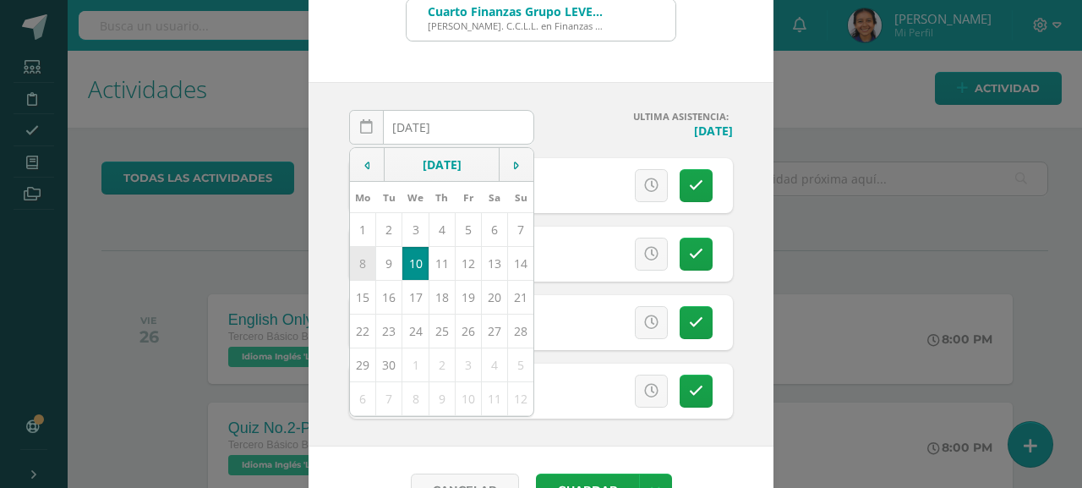
click at [350, 261] on td "8" at bounding box center [363, 263] width 26 height 34
type input "2025-09-08"
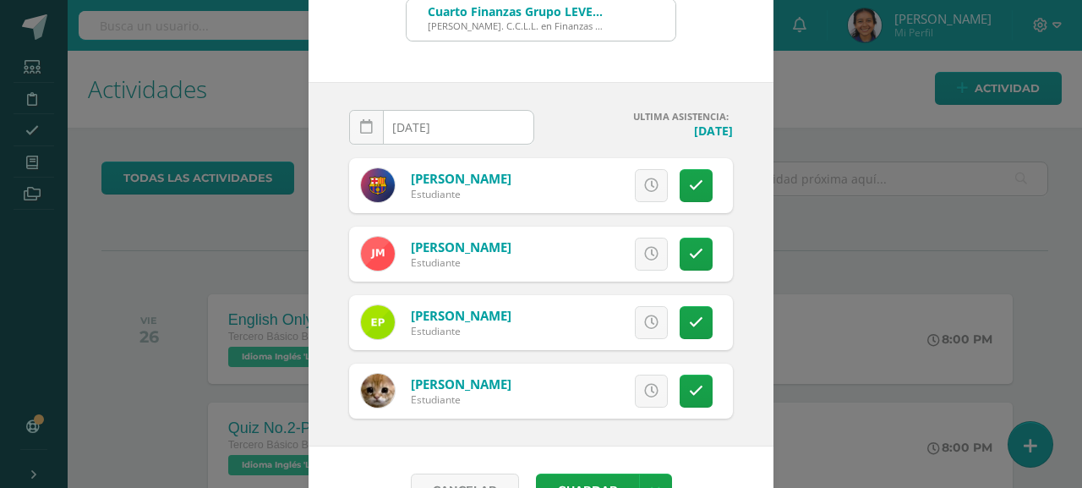
scroll to position [130, 0]
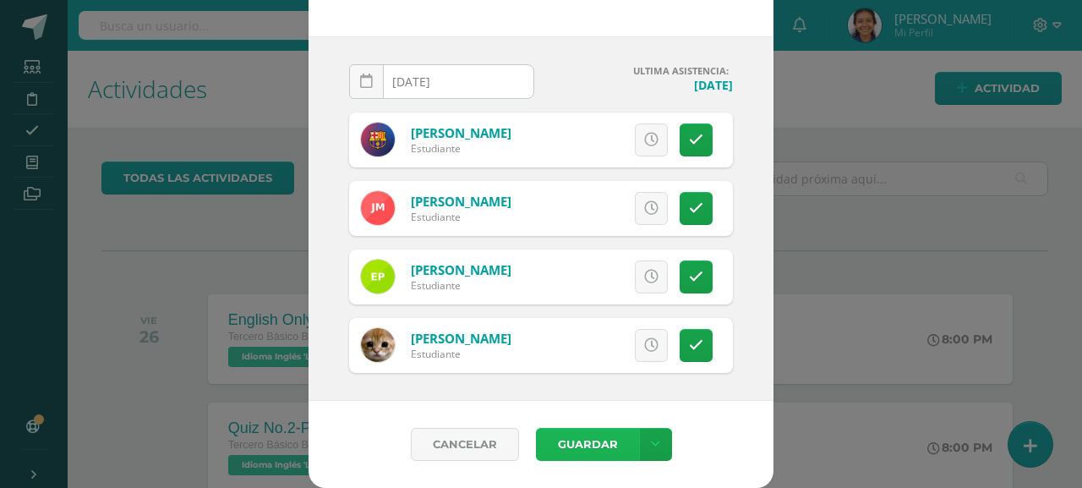
click at [564, 446] on button "Guardar" at bounding box center [587, 444] width 103 height 33
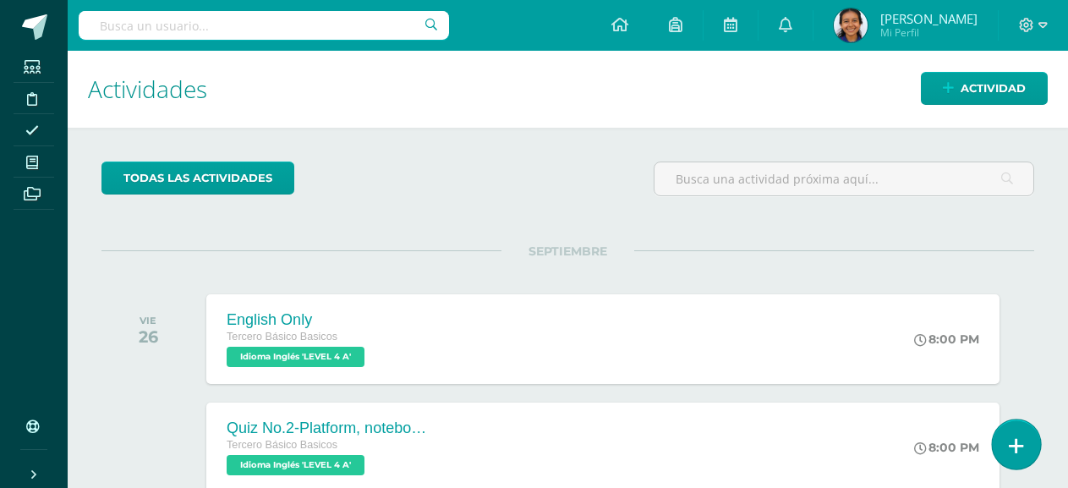
click at [1003, 444] on link at bounding box center [1016, 443] width 48 height 49
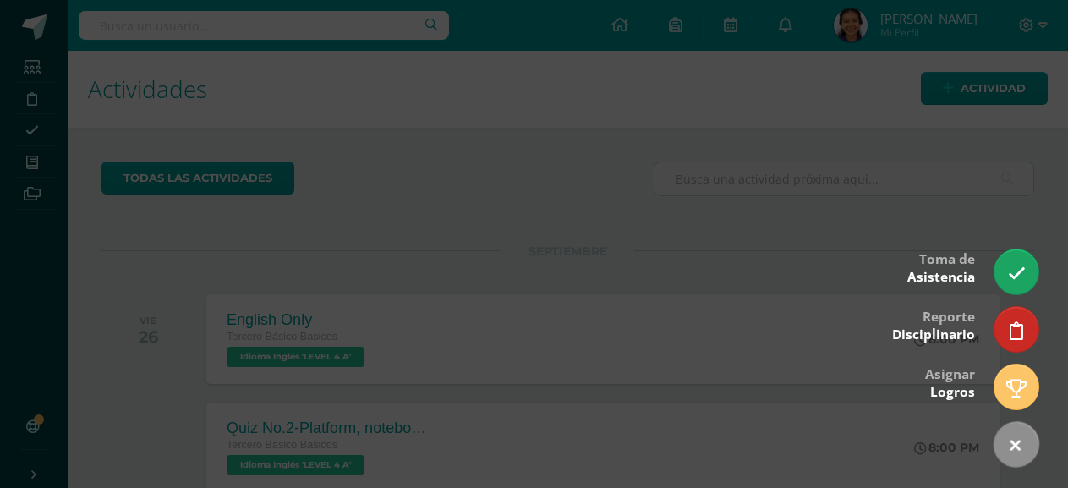
click at [985, 279] on div at bounding box center [534, 244] width 1068 height 488
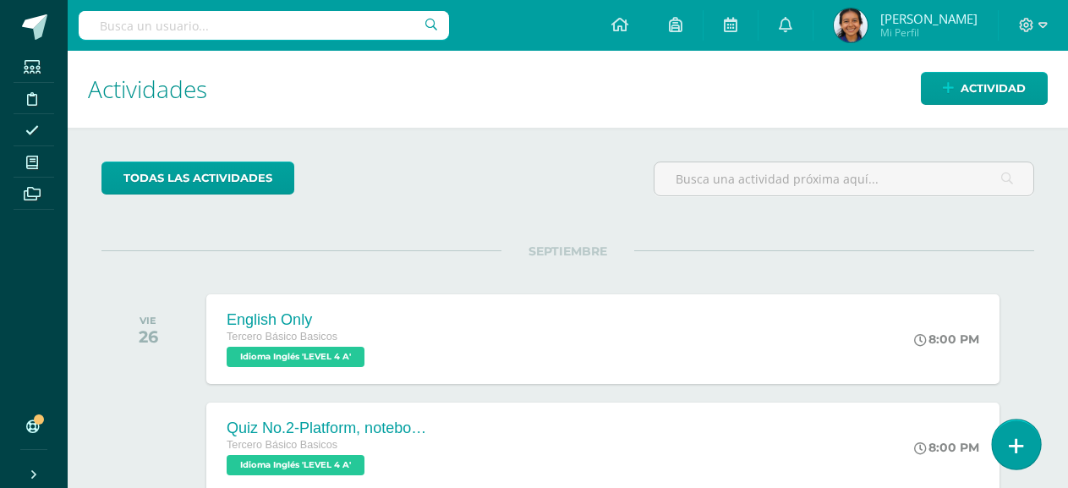
click at [1012, 427] on link at bounding box center [1016, 443] width 48 height 49
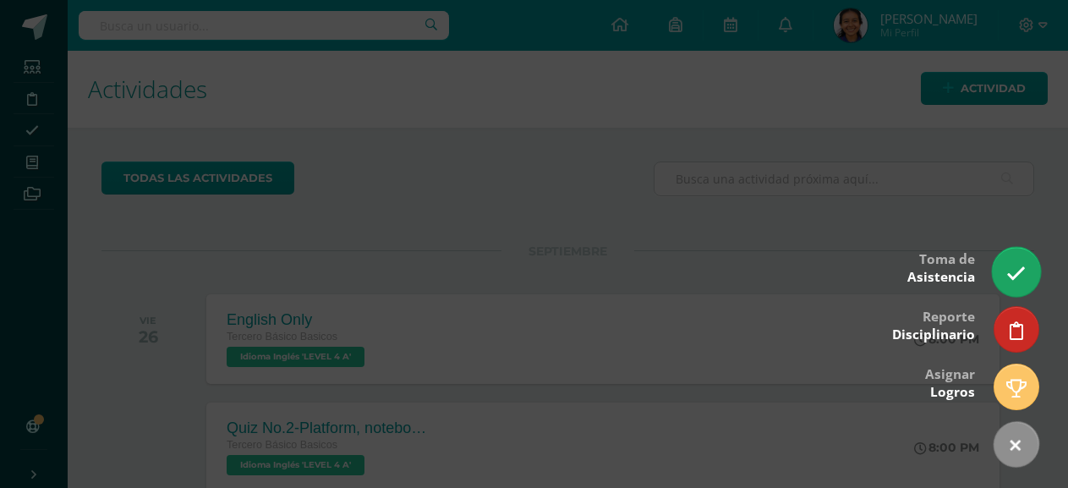
click at [1015, 286] on link at bounding box center [1016, 271] width 48 height 49
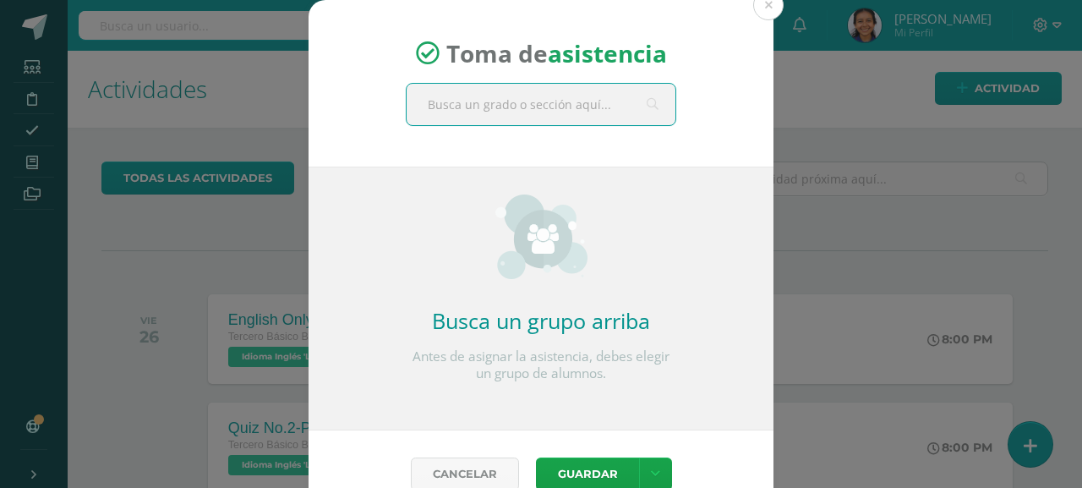
click at [557, 86] on input "text" at bounding box center [541, 104] width 269 height 41
type input "finan"
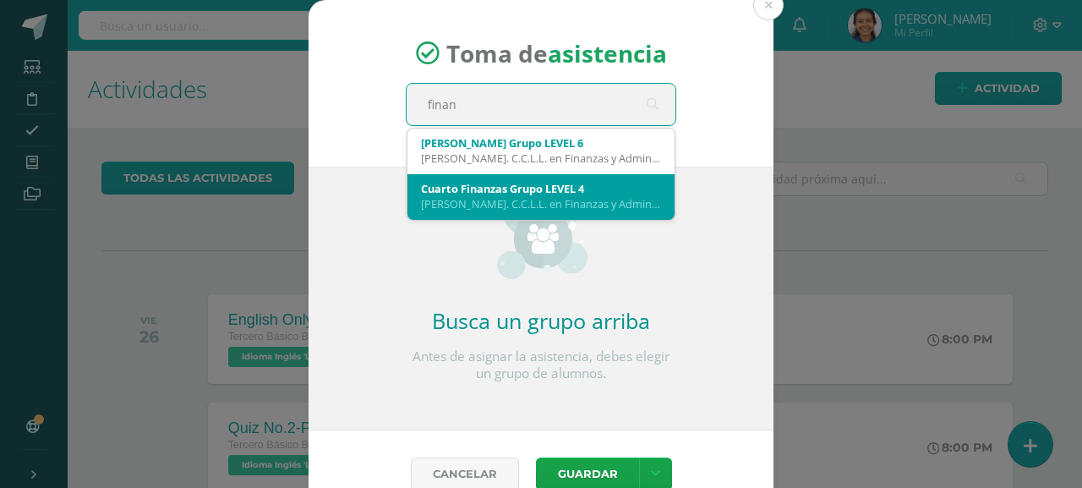
click at [517, 203] on div "[PERSON_NAME]. C.C.L.L. en Finanzas y Administración" at bounding box center [541, 203] width 240 height 15
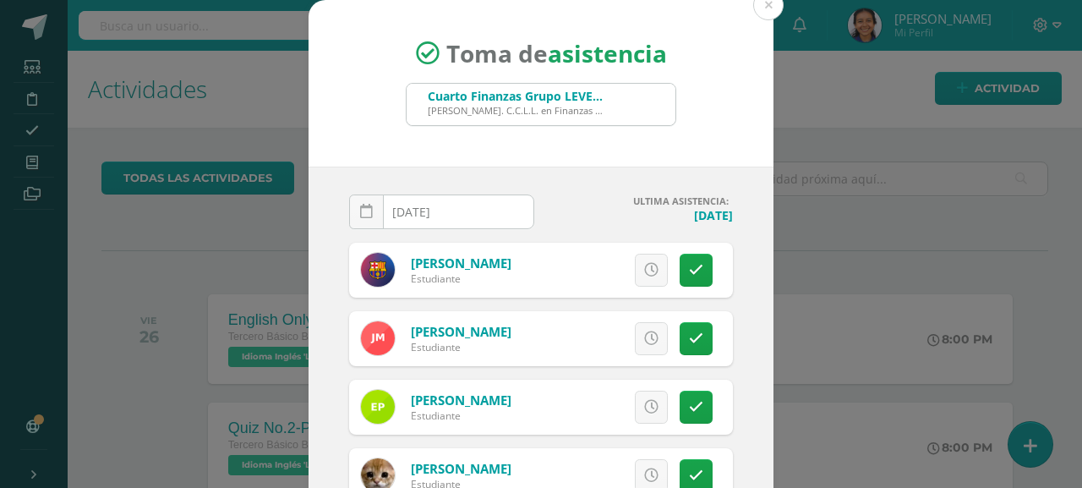
click at [414, 212] on input "[DATE]" at bounding box center [442, 211] width 184 height 33
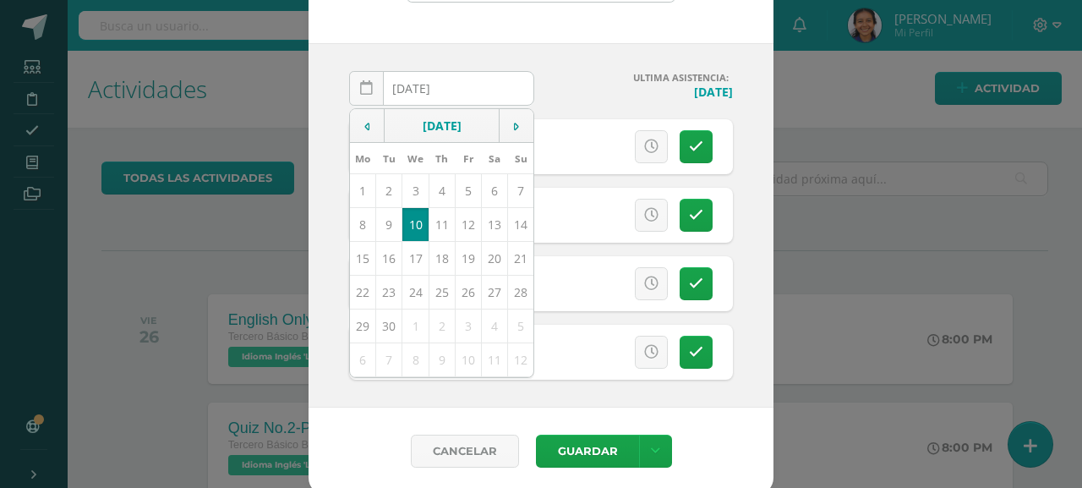
scroll to position [130, 0]
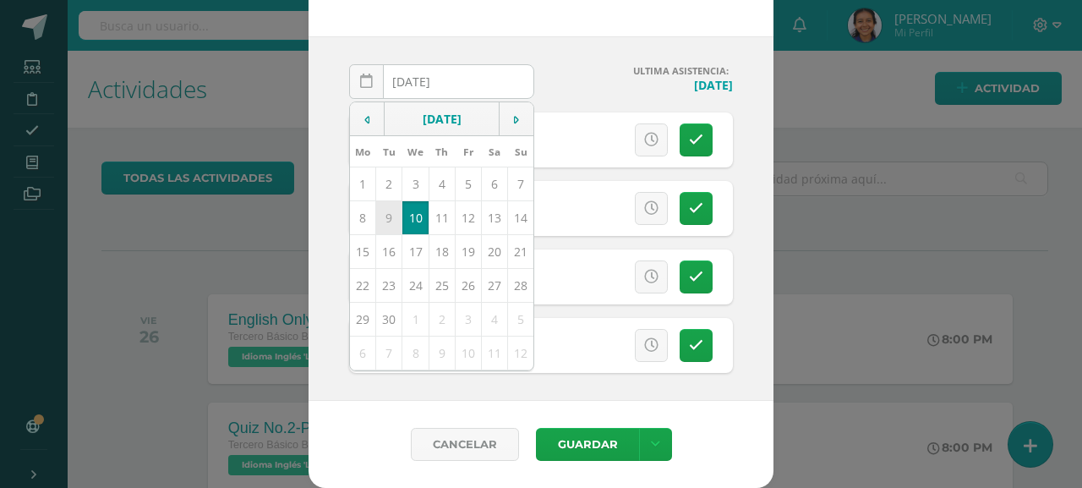
click at [381, 216] on td "9" at bounding box center [389, 217] width 26 height 34
type input "[DATE]"
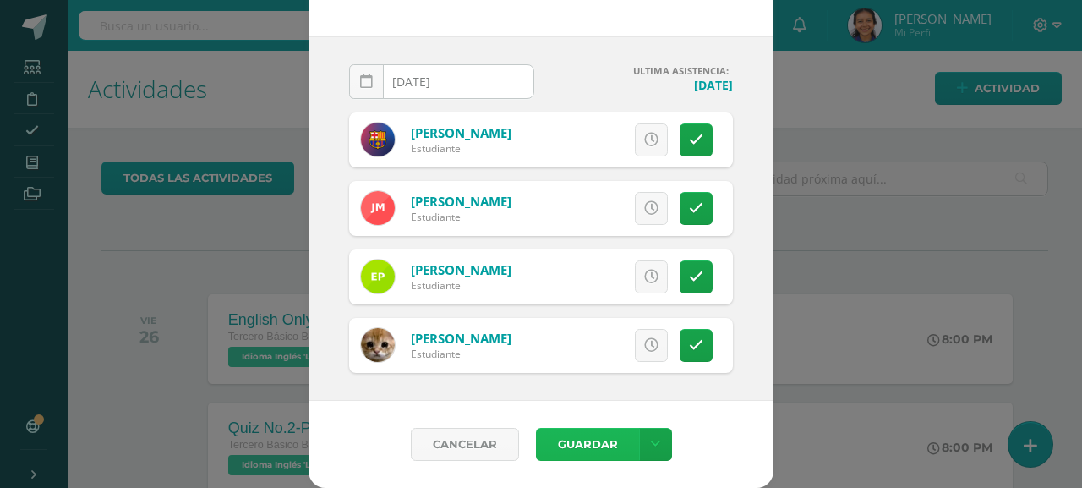
click at [555, 443] on button "Guardar" at bounding box center [587, 444] width 103 height 33
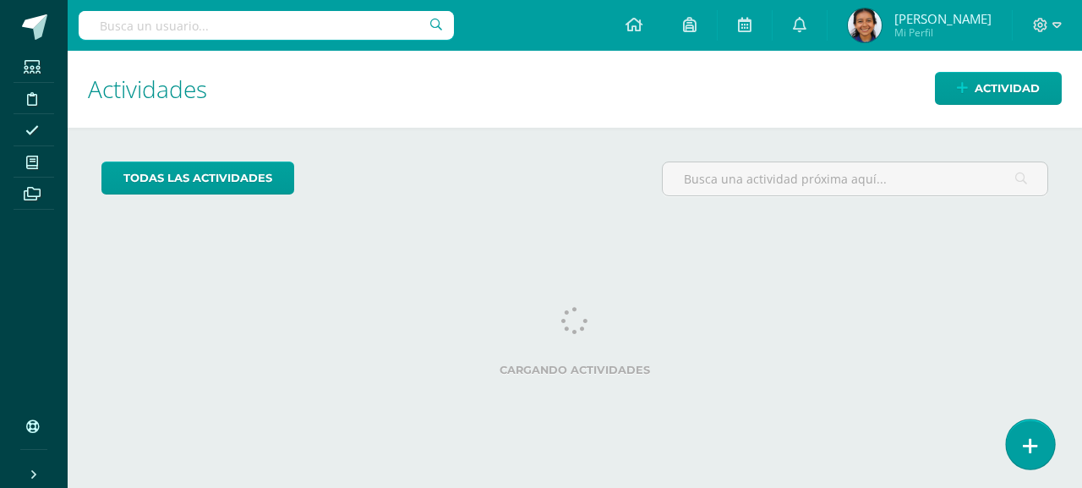
click at [1019, 450] on link at bounding box center [1030, 443] width 48 height 49
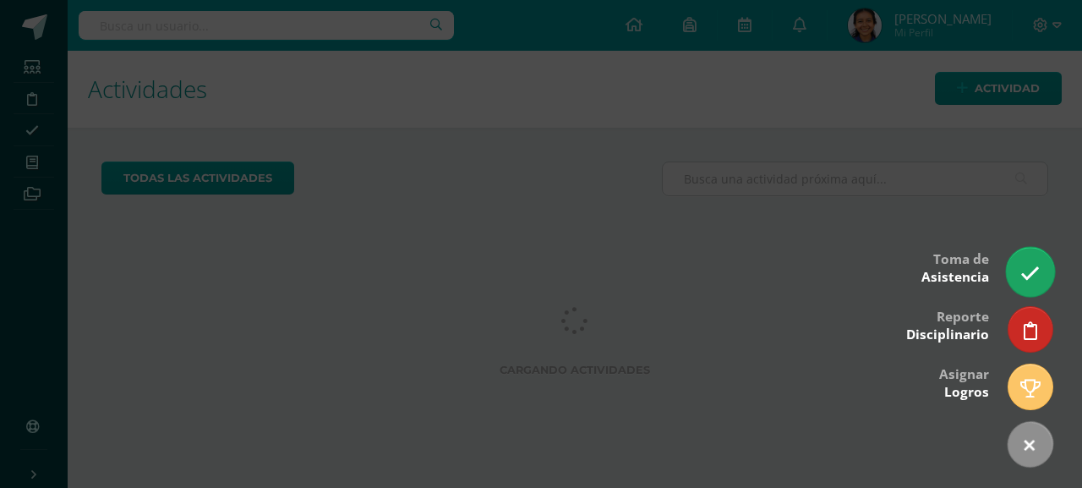
click at [1024, 275] on icon at bounding box center [1030, 273] width 19 height 19
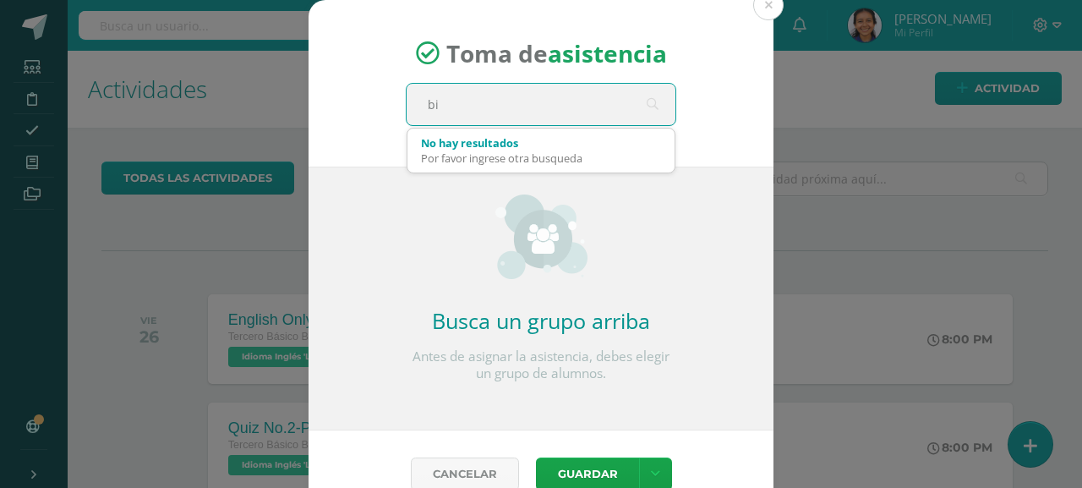
type input "bio"
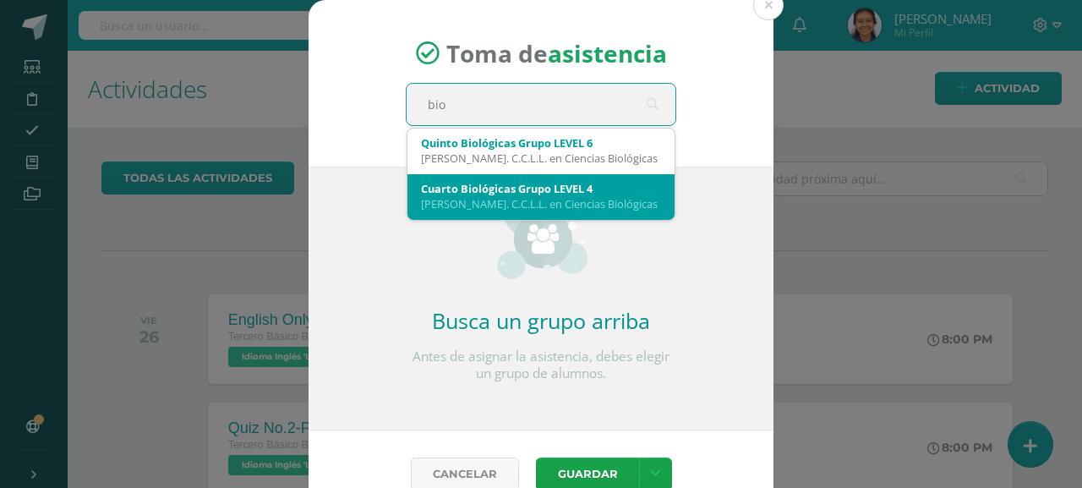
click at [609, 197] on div "Bach. C.C.L.L. en Ciencias Biológicas" at bounding box center [541, 203] width 240 height 15
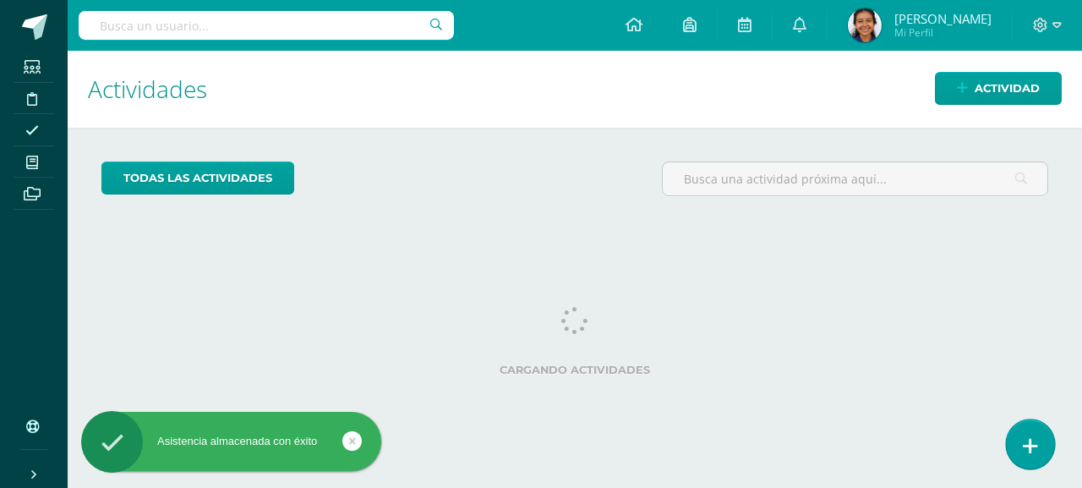
click at [1016, 452] on link at bounding box center [1030, 443] width 48 height 49
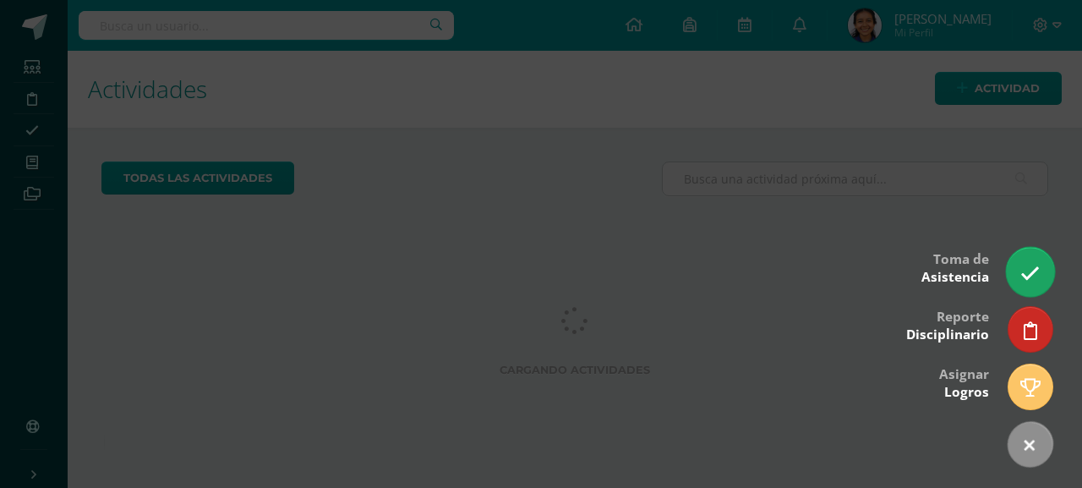
click at [1039, 260] on link at bounding box center [1030, 271] width 48 height 49
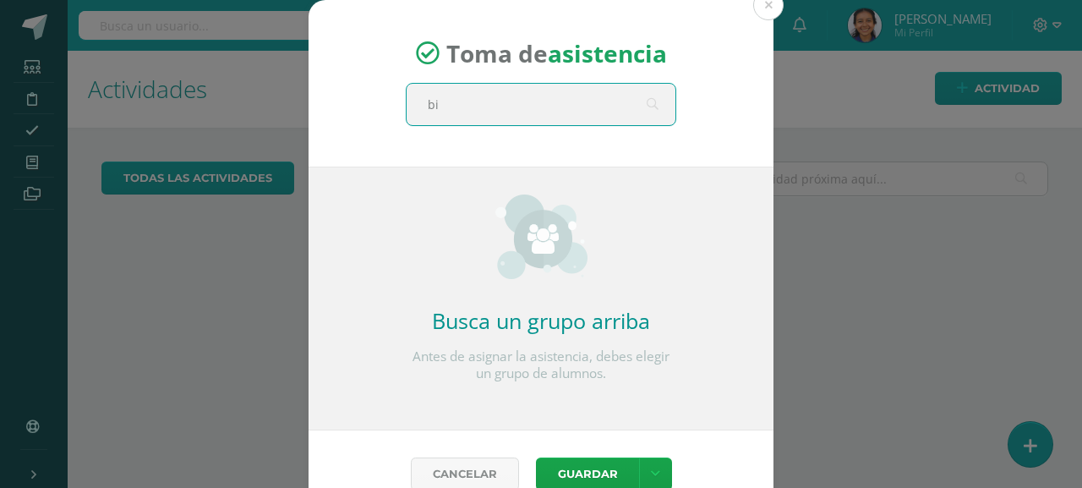
type input "bio"
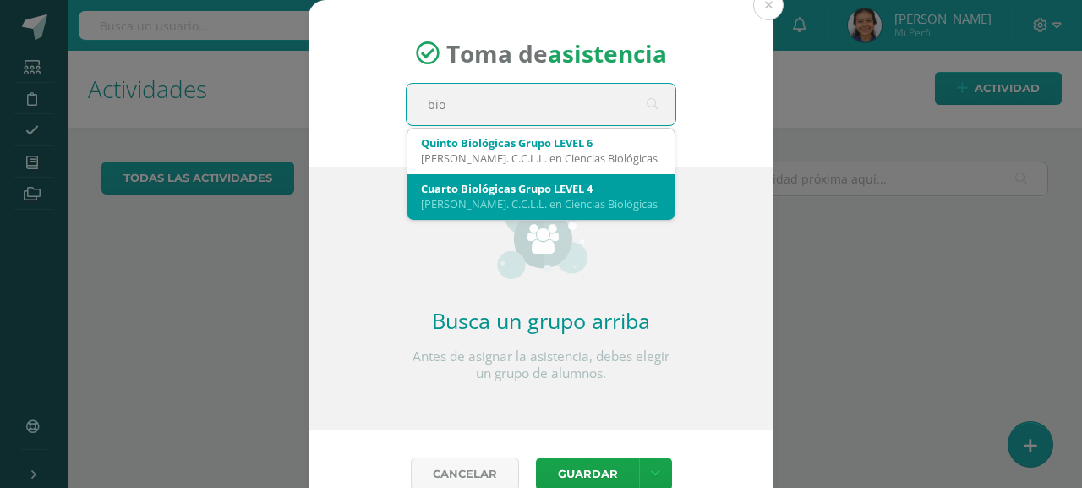
click at [507, 209] on div "Bach. C.C.L.L. en Ciencias Biológicas" at bounding box center [541, 203] width 240 height 15
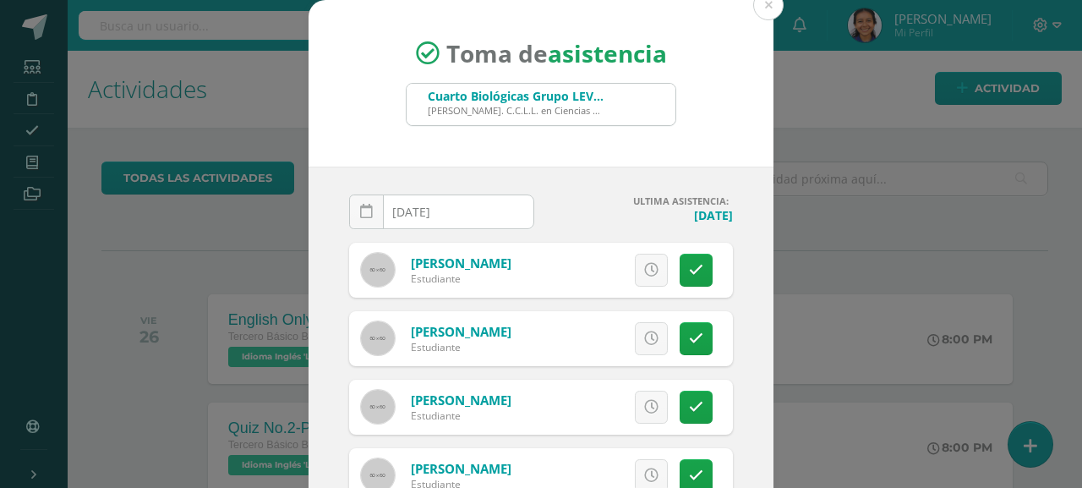
click at [425, 216] on input "[DATE]" at bounding box center [442, 211] width 184 height 33
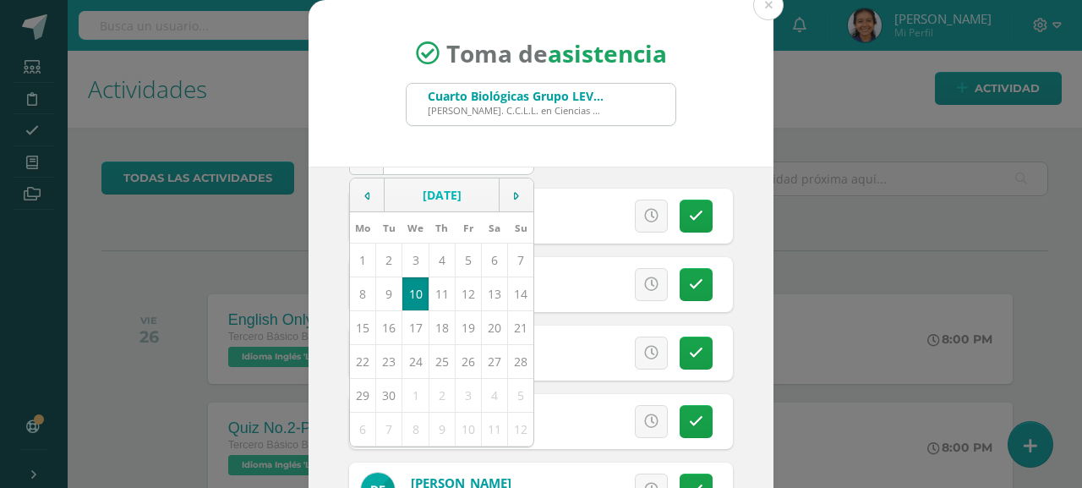
scroll to position [85, 0]
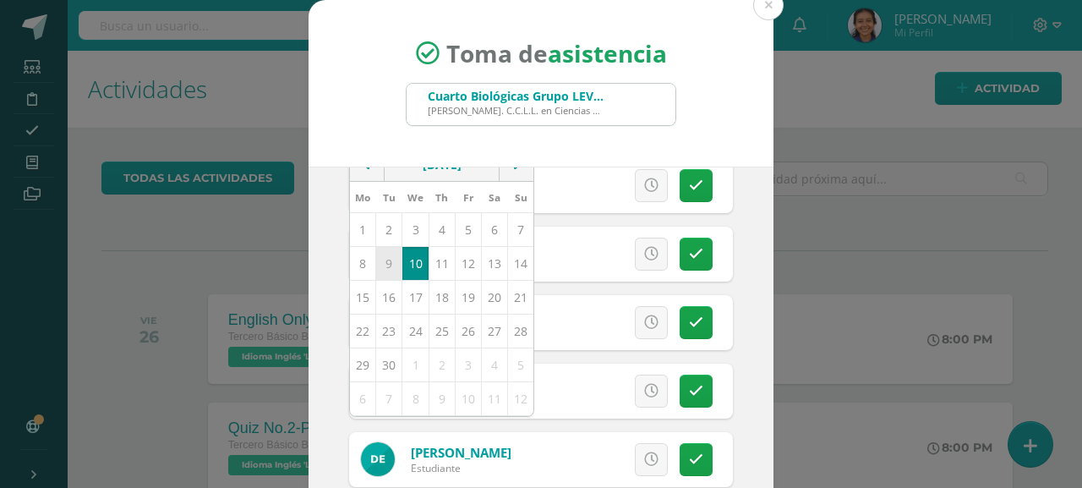
click at [386, 269] on td "9" at bounding box center [389, 263] width 26 height 34
type input "2025-09-09"
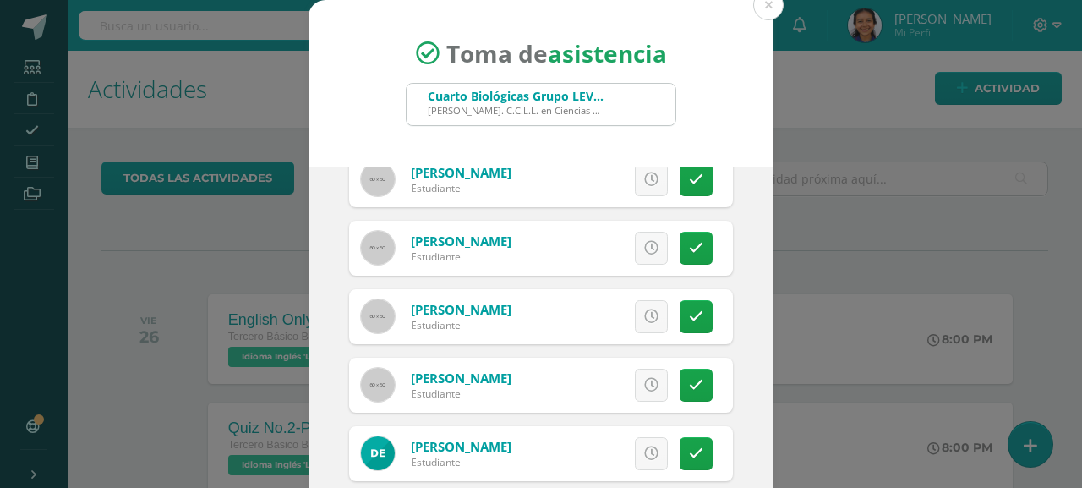
scroll to position [0, 0]
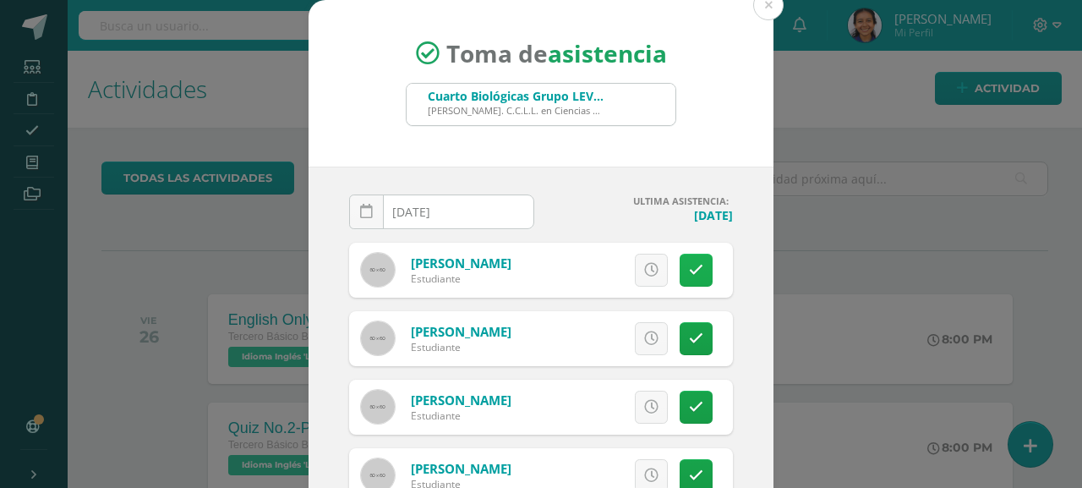
click at [689, 266] on icon at bounding box center [696, 270] width 14 height 14
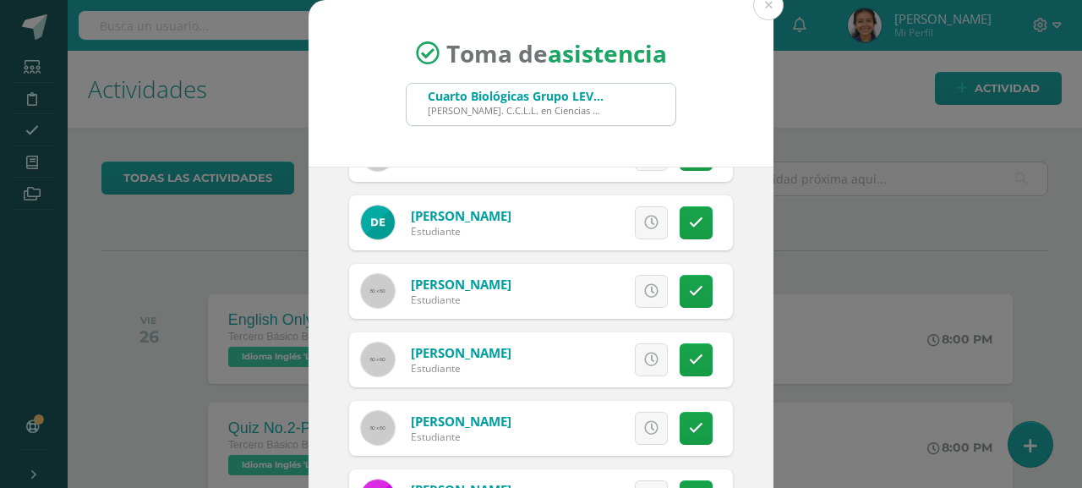
scroll to position [151, 0]
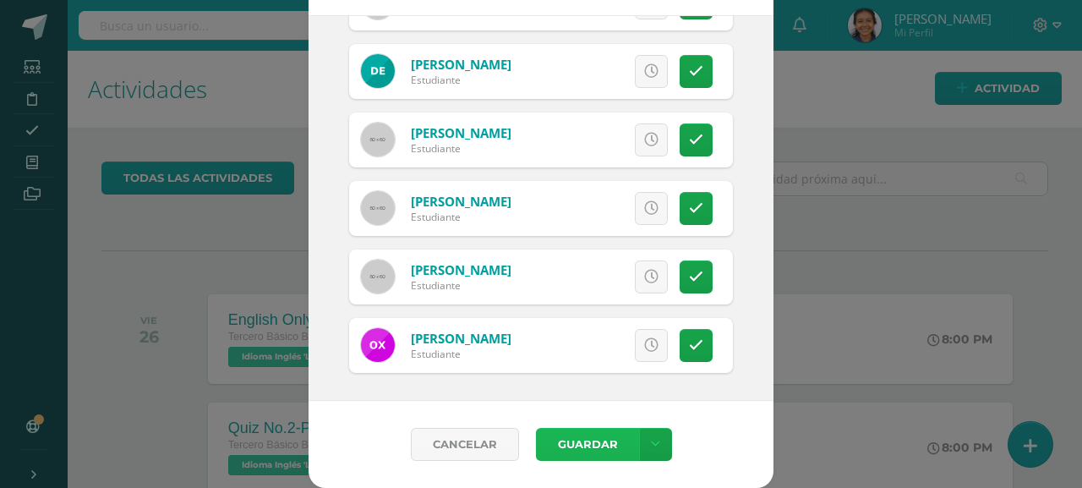
click at [564, 441] on button "Guardar" at bounding box center [587, 444] width 103 height 33
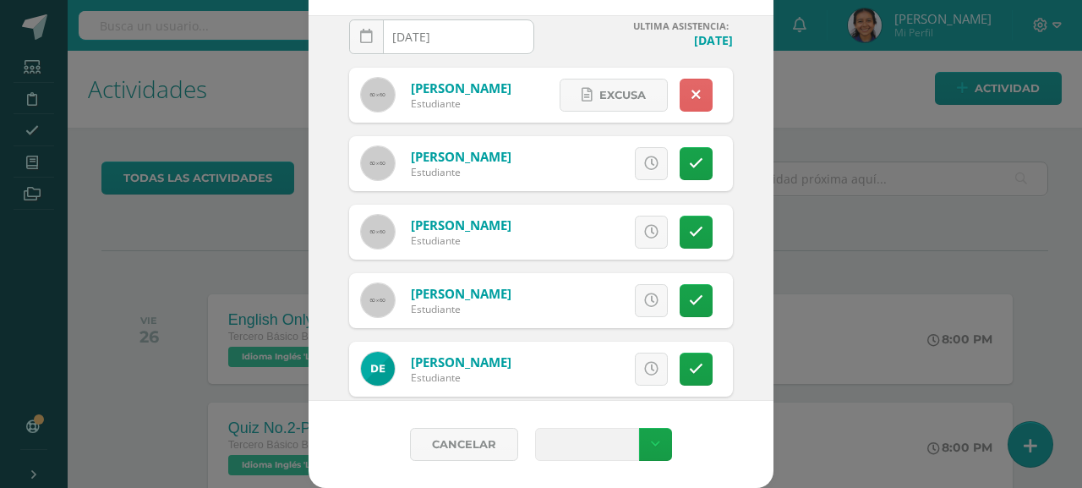
scroll to position [0, 0]
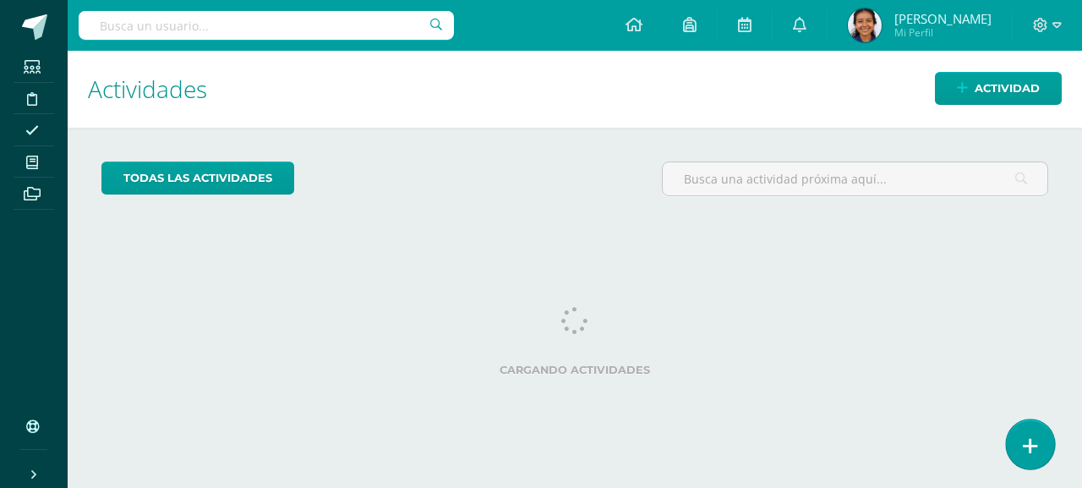
click at [1033, 445] on icon at bounding box center [1030, 445] width 15 height 19
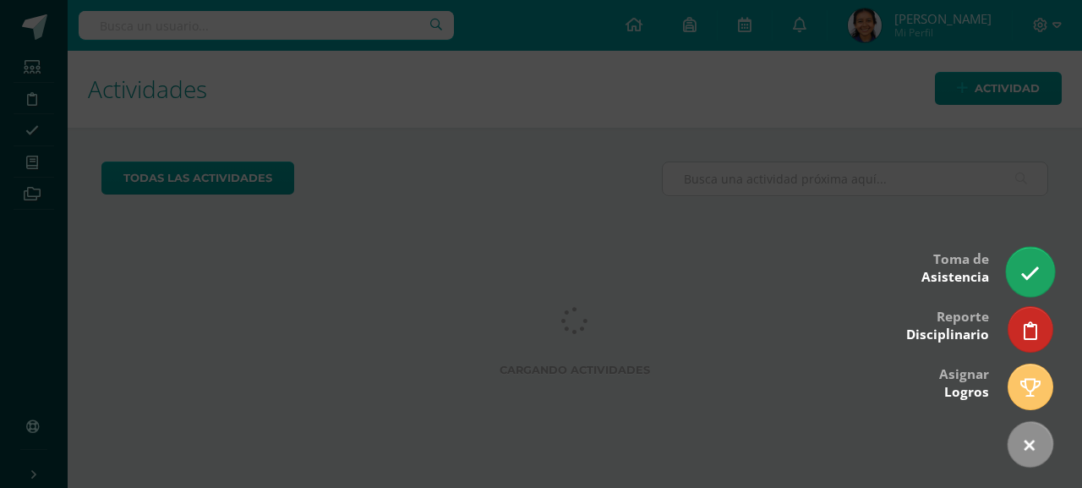
click at [1032, 286] on link at bounding box center [1030, 271] width 48 height 49
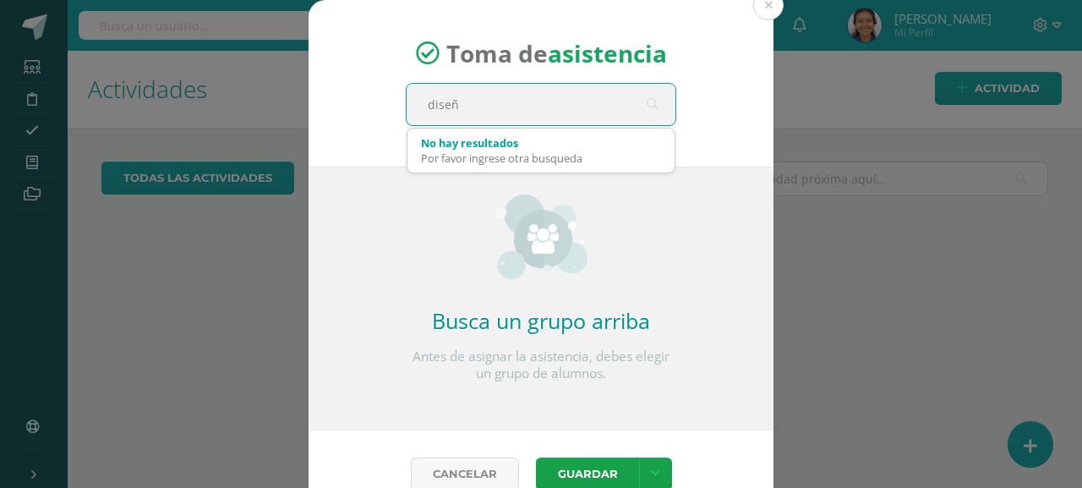
type input "diseño"
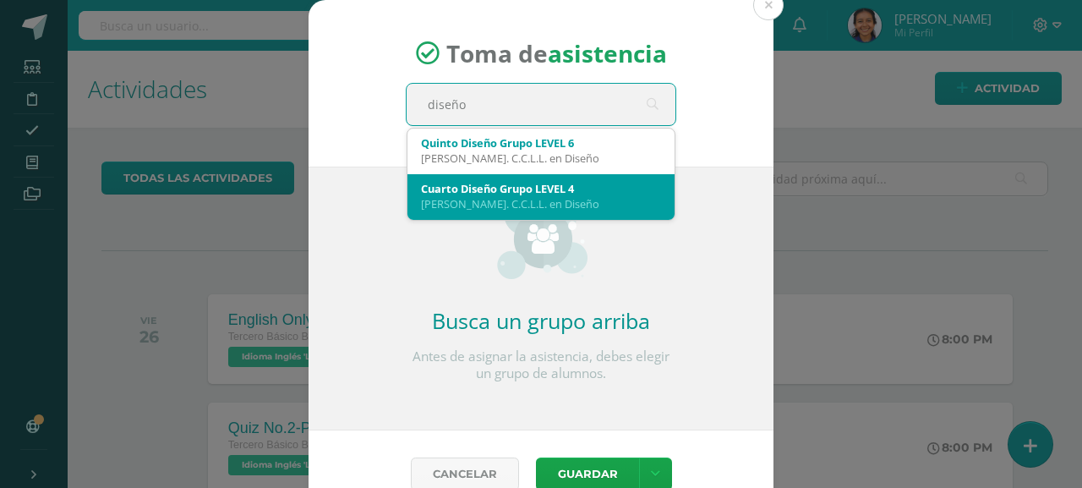
click at [528, 213] on div "Cuarto Diseño Grupo LEVEL 4 Bach. C.C.L.L. en Diseño" at bounding box center [541, 196] width 240 height 44
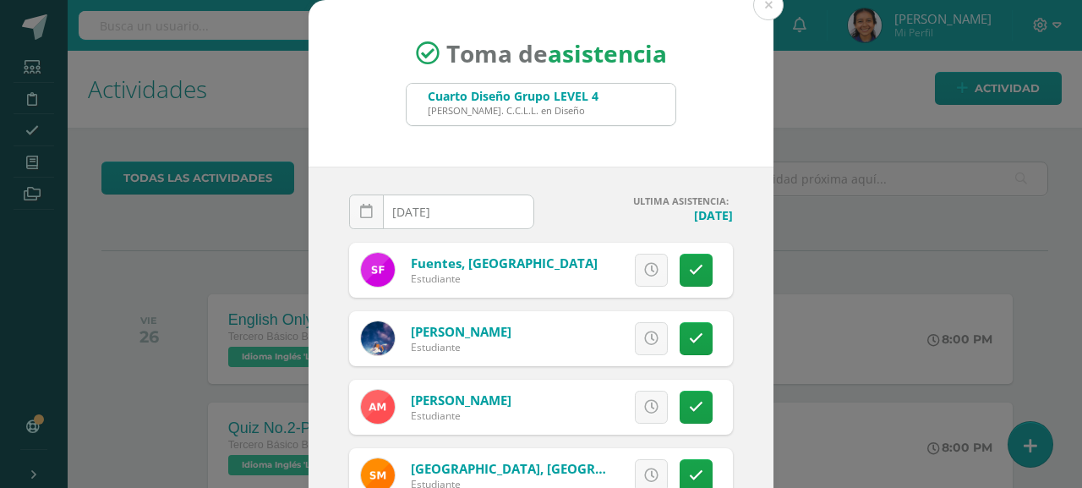
click at [430, 216] on input "[DATE]" at bounding box center [442, 211] width 184 height 33
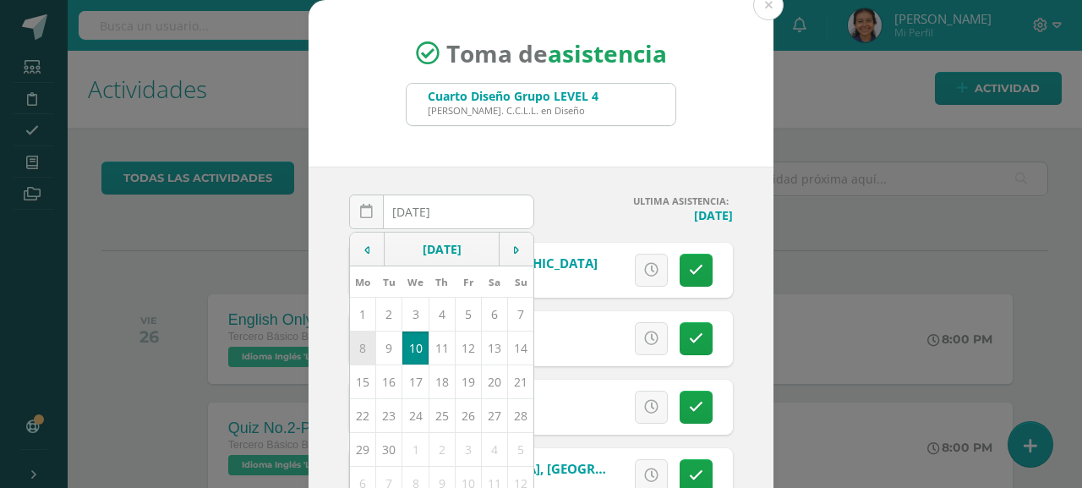
click at [354, 352] on td "8" at bounding box center [363, 348] width 26 height 34
type input "2025-09-08"
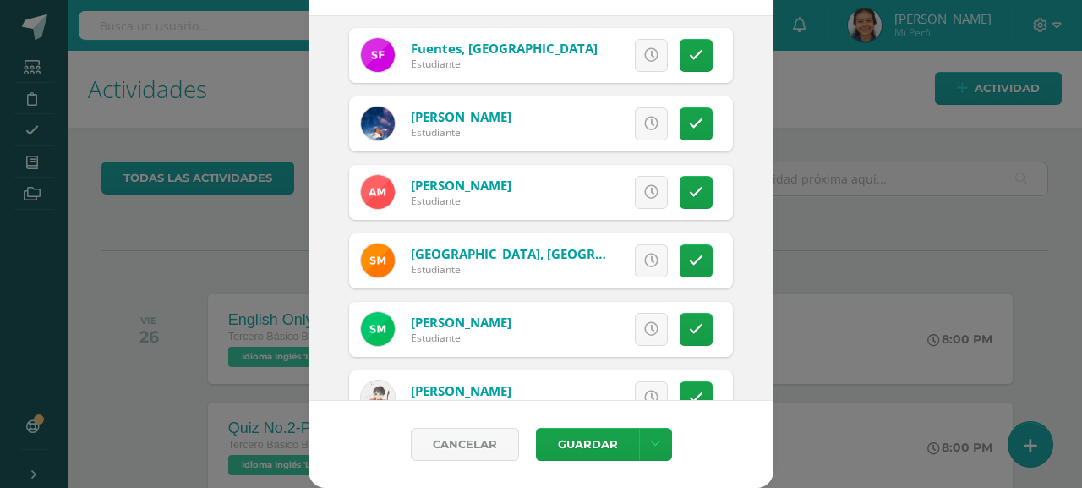
scroll to position [116, 0]
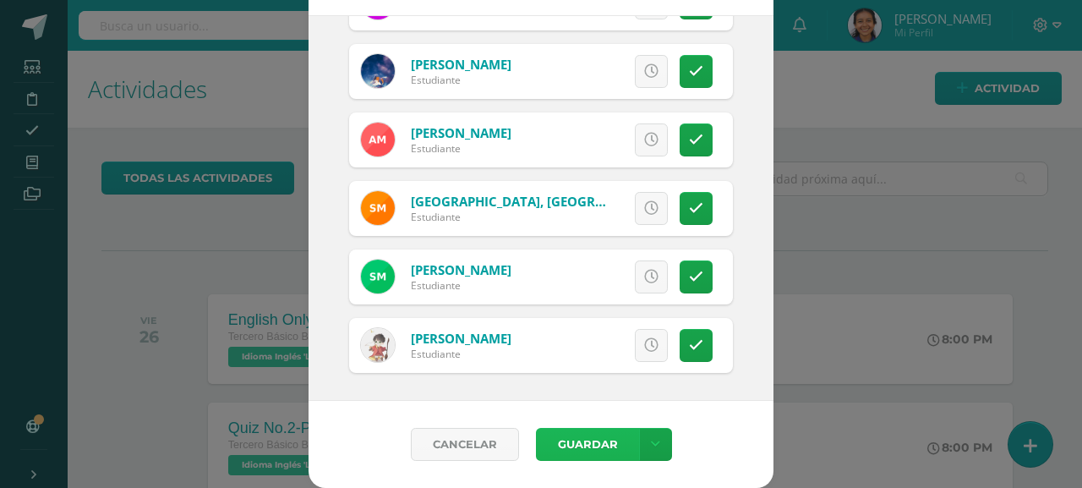
drag, startPoint x: 555, startPoint y: 442, endPoint x: 581, endPoint y: 392, distance: 57.1
click at [554, 442] on button "Guardar" at bounding box center [587, 444] width 103 height 33
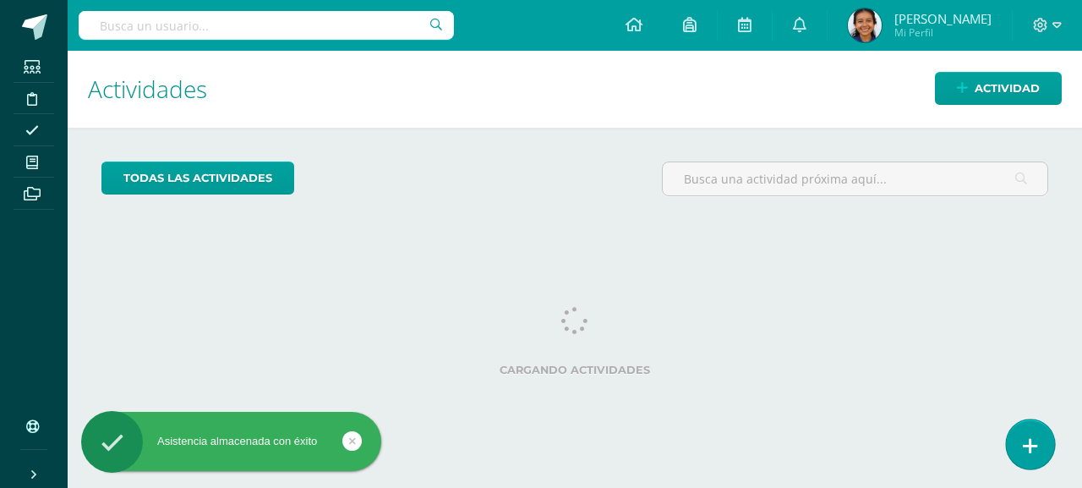
click at [1017, 447] on link at bounding box center [1030, 443] width 48 height 49
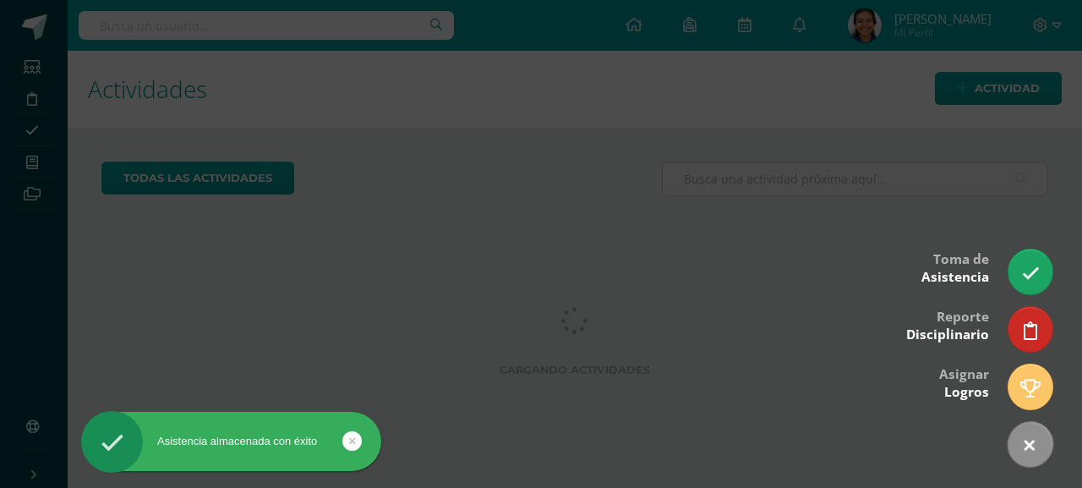
click at [1005, 287] on div at bounding box center [541, 244] width 1082 height 488
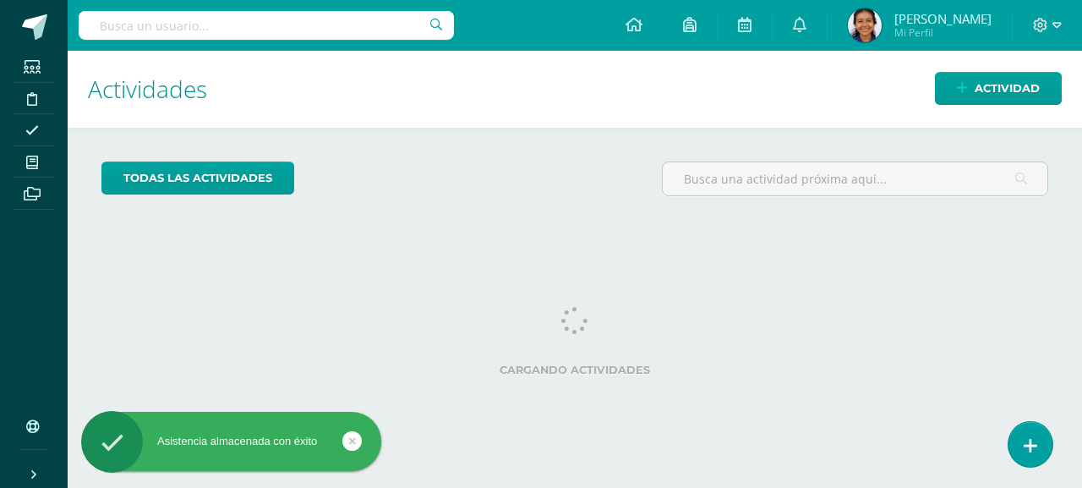
click at [1028, 278] on div "Actividades Actividad todas las Actividades No tienes actividades Échale un vis…" at bounding box center [575, 269] width 1028 height 437
click at [1017, 456] on link at bounding box center [1030, 443] width 48 height 49
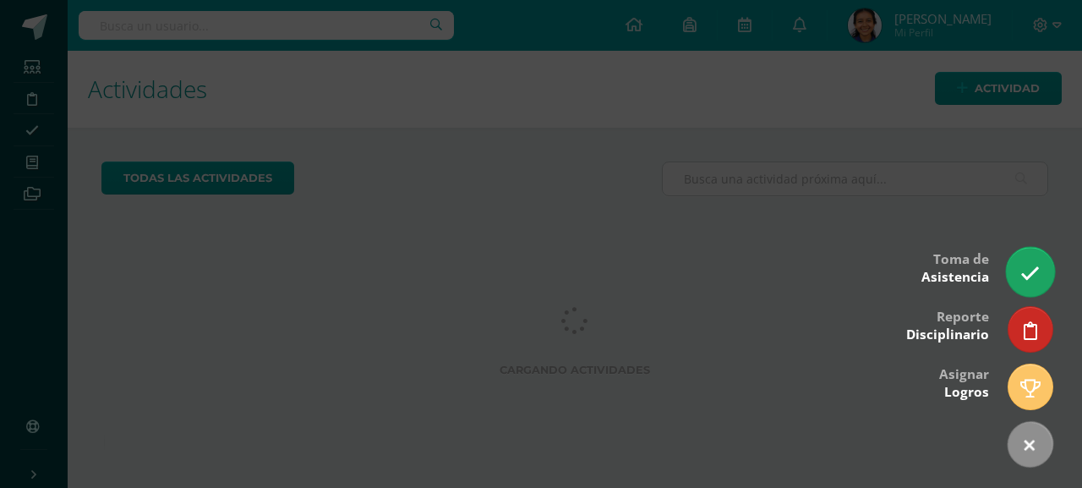
click at [1028, 268] on icon at bounding box center [1030, 273] width 19 height 19
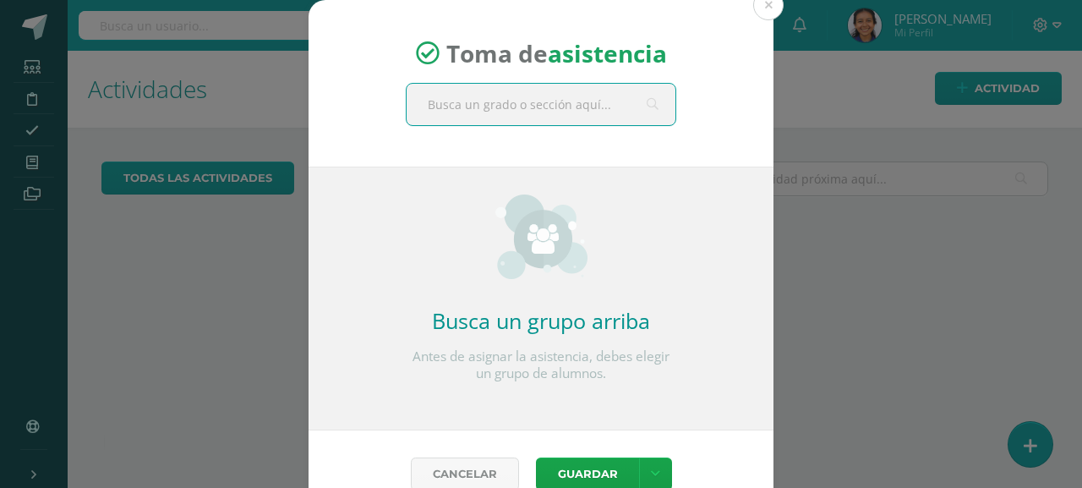
click at [456, 100] on input "text" at bounding box center [541, 104] width 269 height 41
type input "diseño"
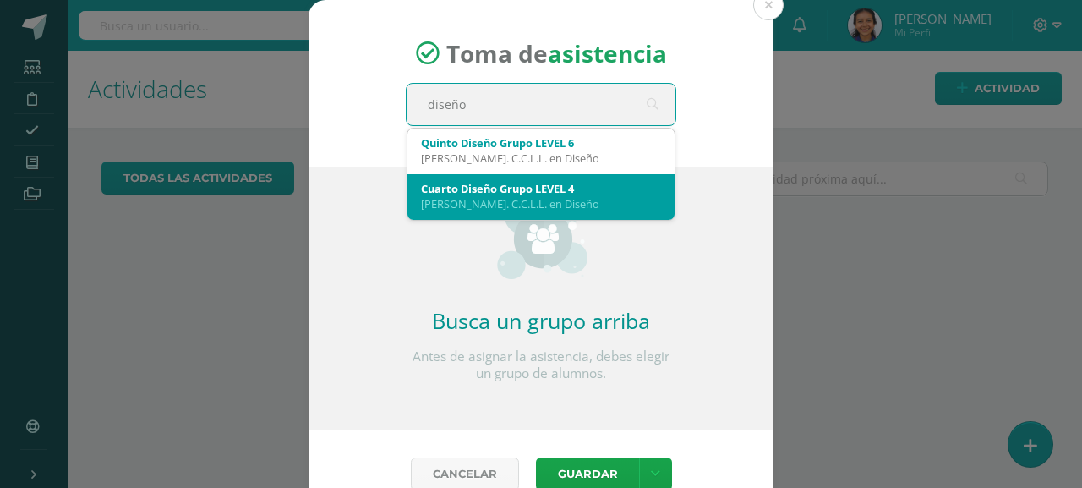
click at [448, 186] on div "Cuarto Diseño Grupo LEVEL 4" at bounding box center [541, 188] width 240 height 15
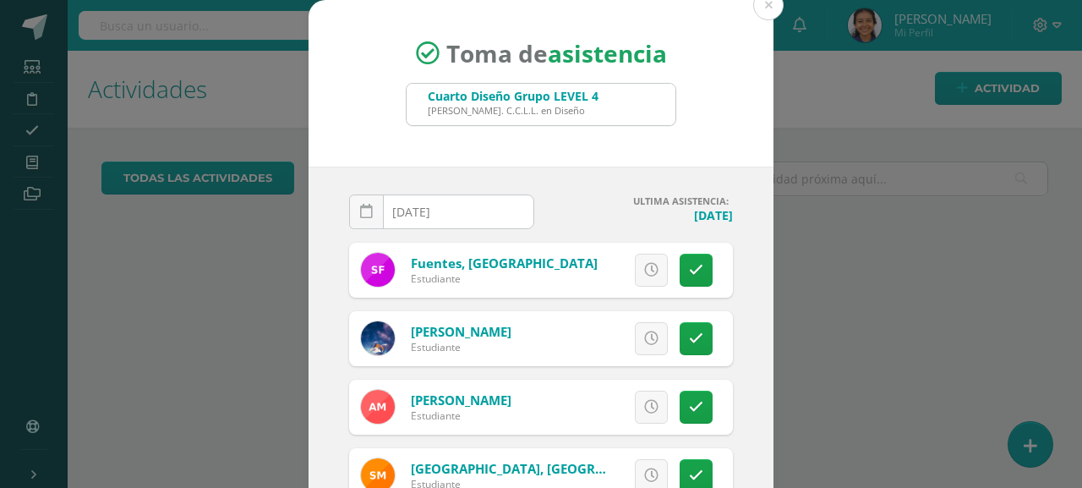
click at [411, 215] on input "[DATE]" at bounding box center [442, 211] width 184 height 33
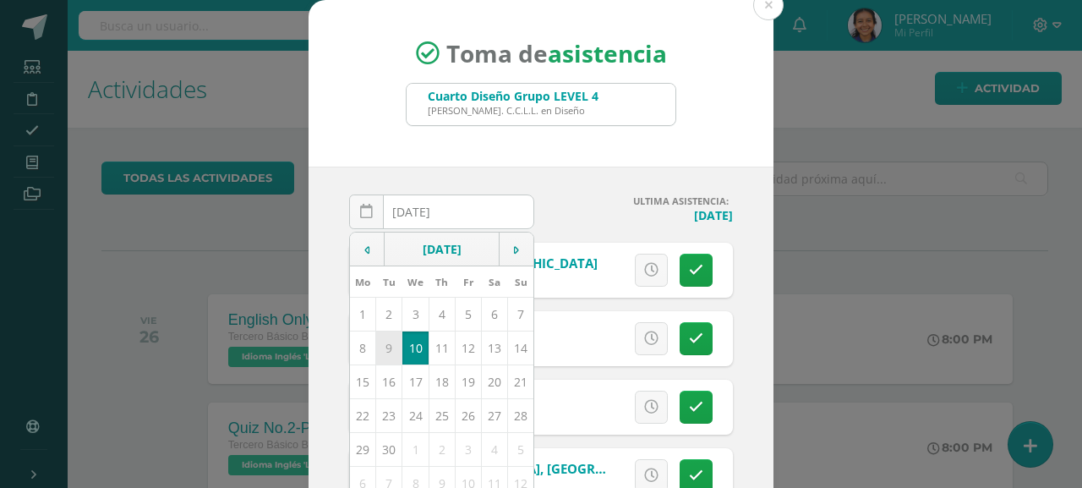
click at [378, 354] on td "9" at bounding box center [389, 348] width 26 height 34
type input "[DATE]"
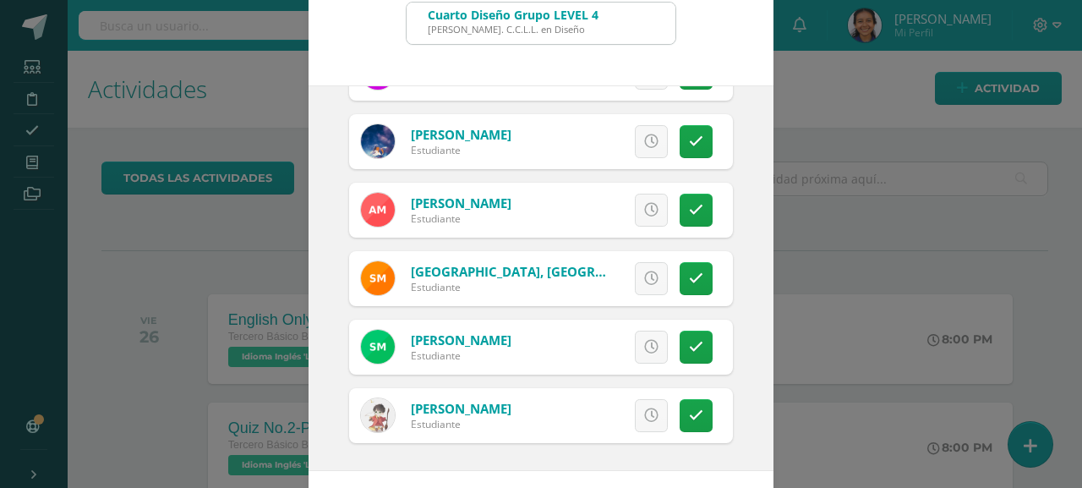
scroll to position [151, 0]
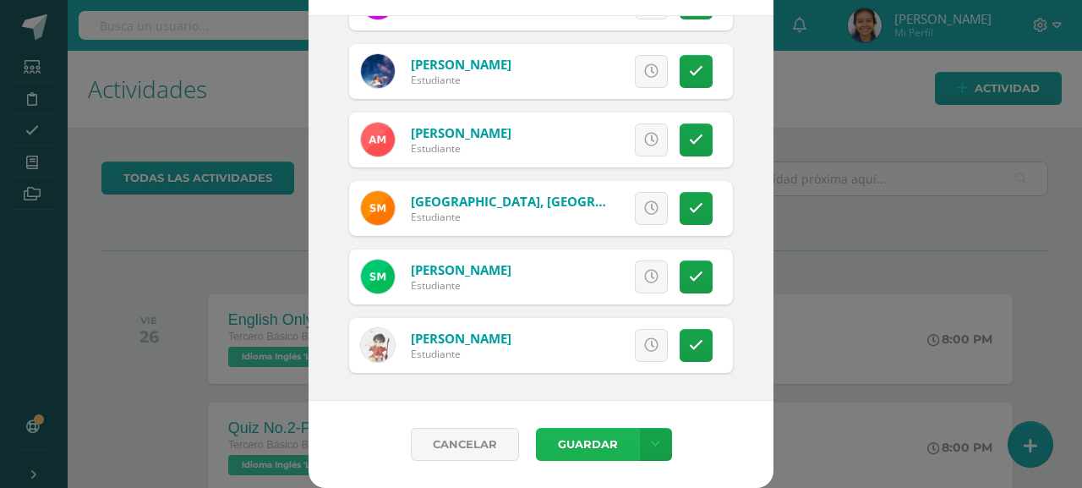
click at [539, 452] on button "Guardar" at bounding box center [587, 444] width 103 height 33
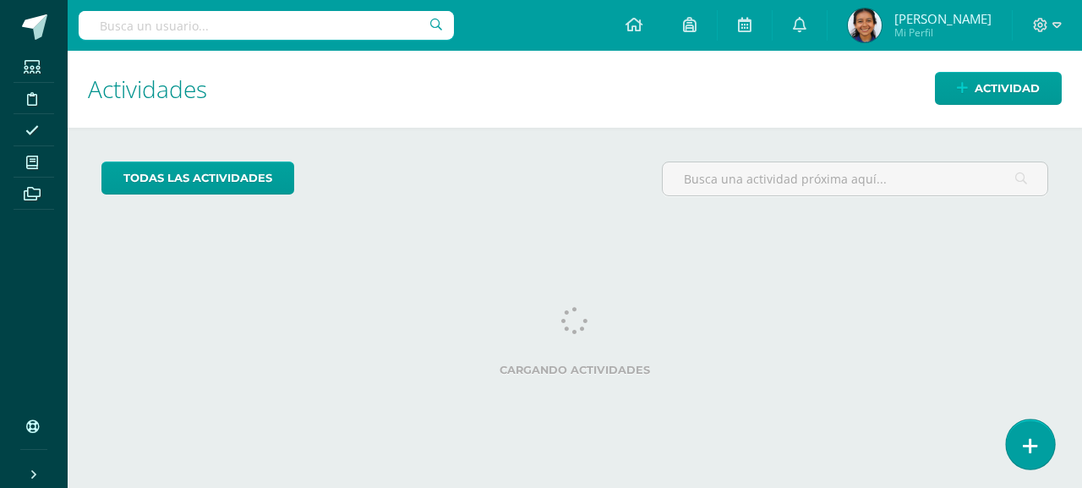
click at [1031, 441] on icon at bounding box center [1030, 445] width 15 height 19
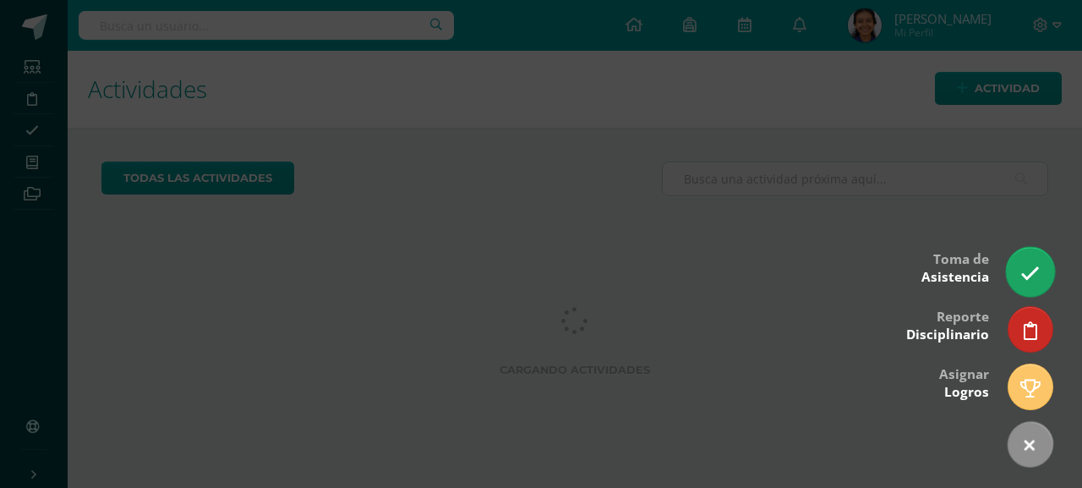
click at [1028, 266] on icon at bounding box center [1030, 273] width 19 height 19
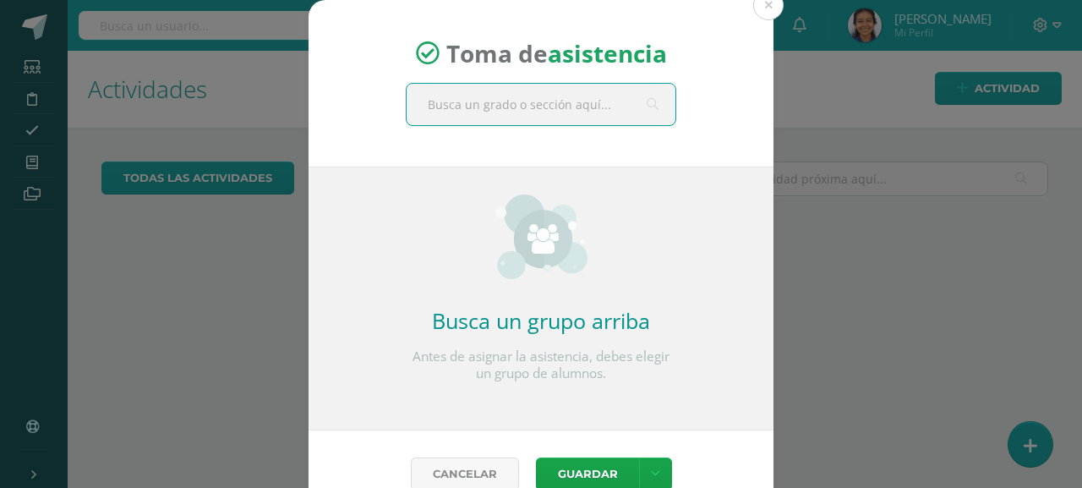
click at [547, 96] on input "text" at bounding box center [541, 104] width 269 height 41
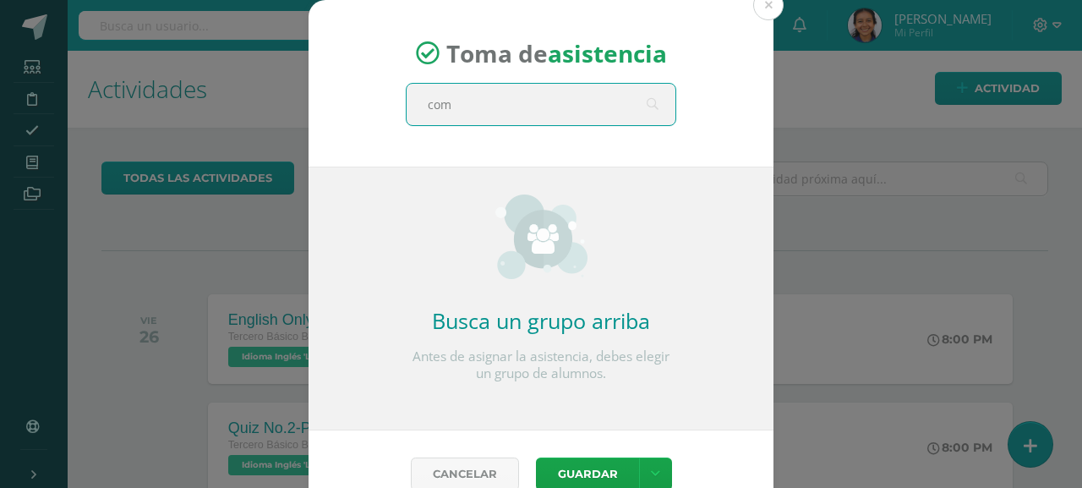
type input "comp"
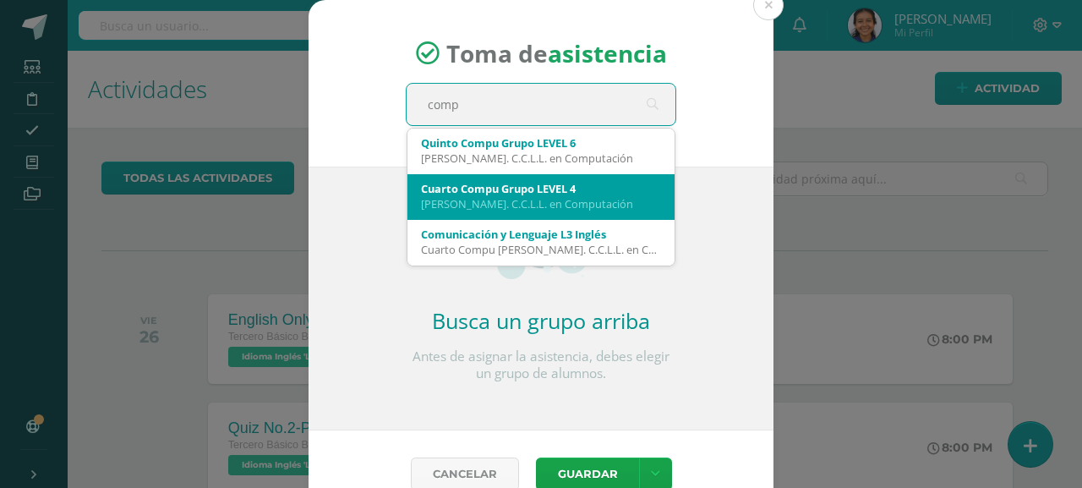
click at [462, 193] on div "Cuarto Compu Grupo LEVEL 4" at bounding box center [541, 188] width 240 height 15
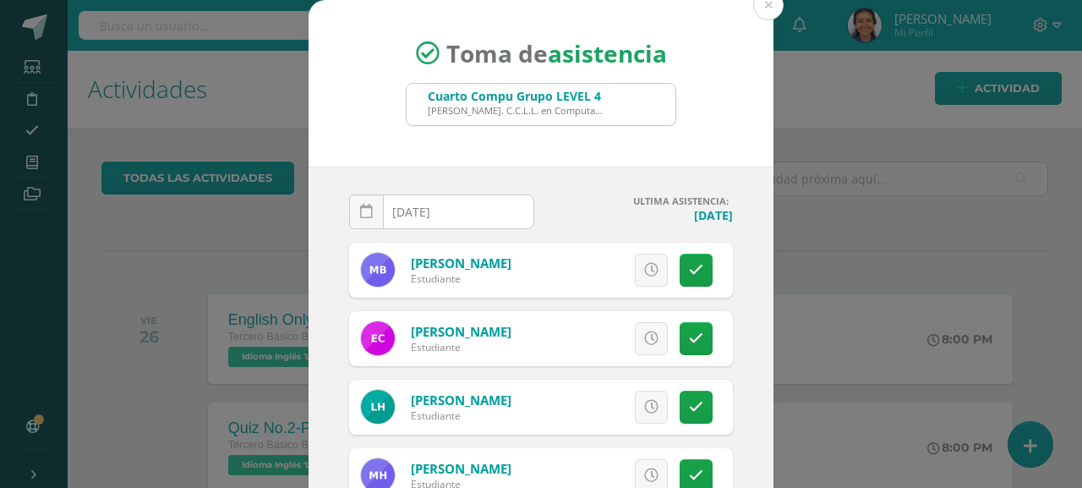
click at [405, 210] on input "[DATE]" at bounding box center [442, 211] width 184 height 33
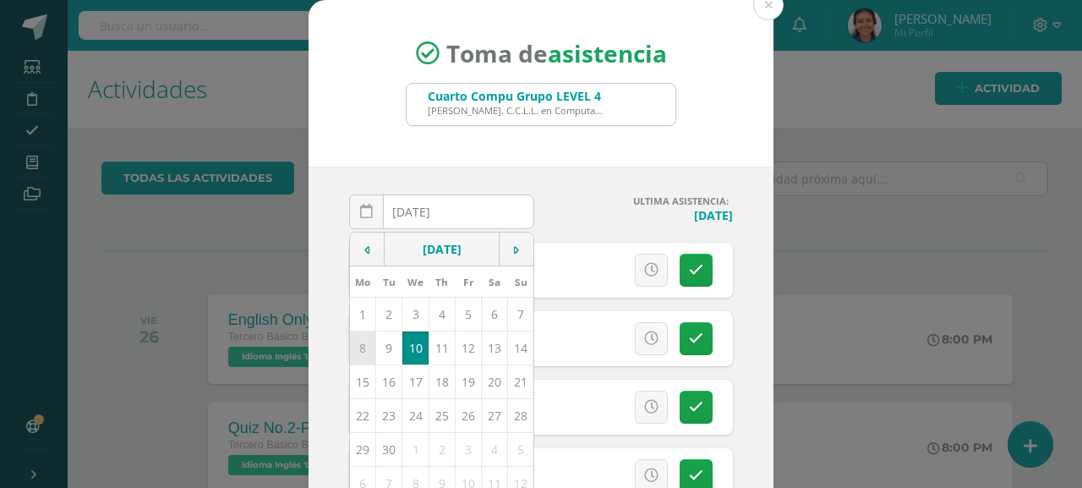
click at [353, 360] on td "8" at bounding box center [363, 348] width 26 height 34
type input "[DATE]"
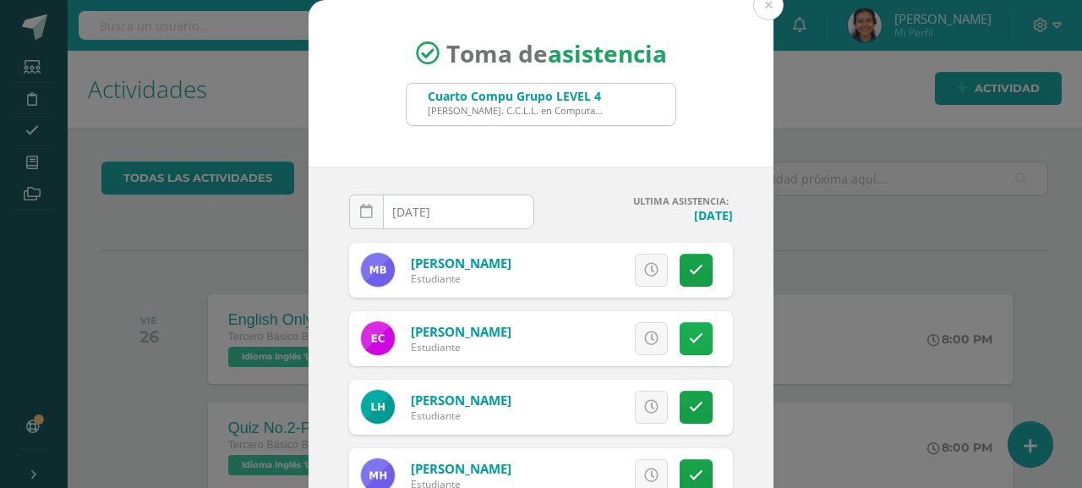
click at [680, 341] on link at bounding box center [696, 338] width 33 height 33
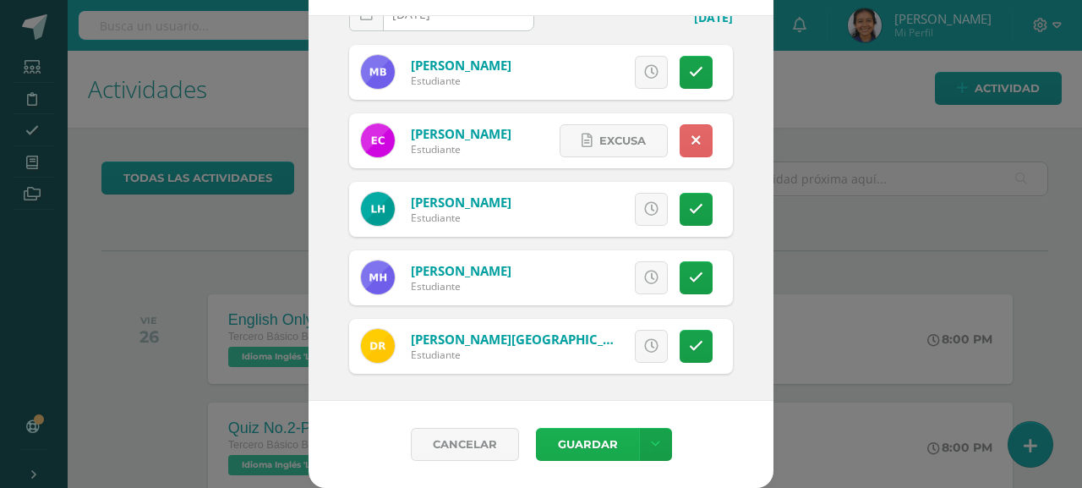
scroll to position [47, 0]
click at [575, 461] on div "Cancelar Guardar Guardar sin notificar inasistencias" at bounding box center [541, 444] width 465 height 87
click at [574, 441] on button "Guardar" at bounding box center [587, 444] width 103 height 33
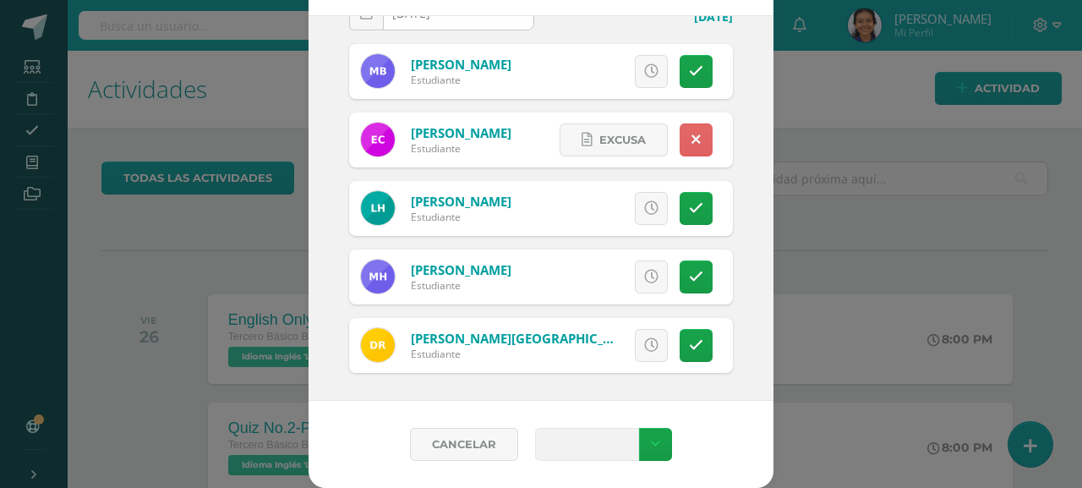
drag, startPoint x: 574, startPoint y: 437, endPoint x: 534, endPoint y: 389, distance: 62.5
click at [534, 389] on div "[DATE] September, 2025 Mo Tu We Th Fr Sa Su 1 2 3 4 5 6 7 8 9 10 11 12 13 14 15…" at bounding box center [541, 208] width 465 height 386
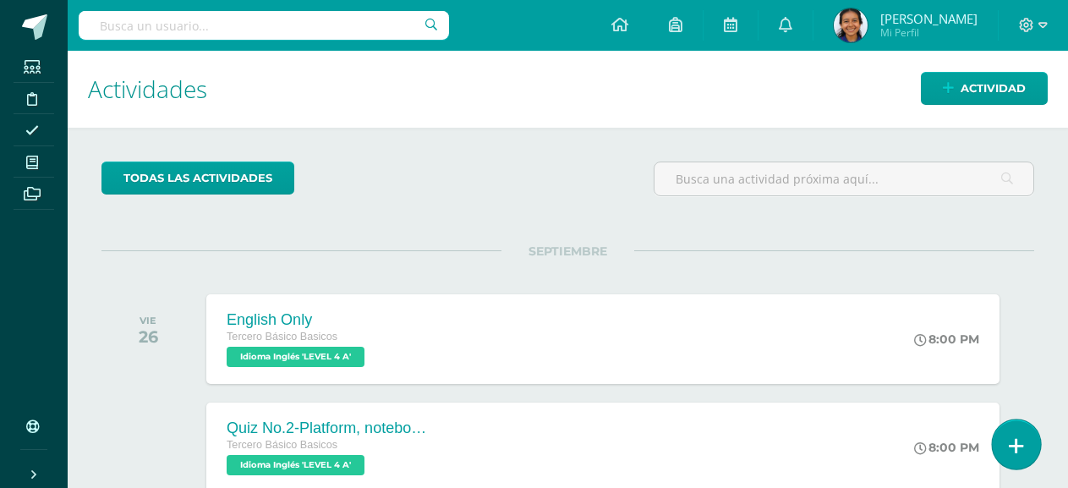
click at [1026, 433] on link at bounding box center [1016, 443] width 48 height 49
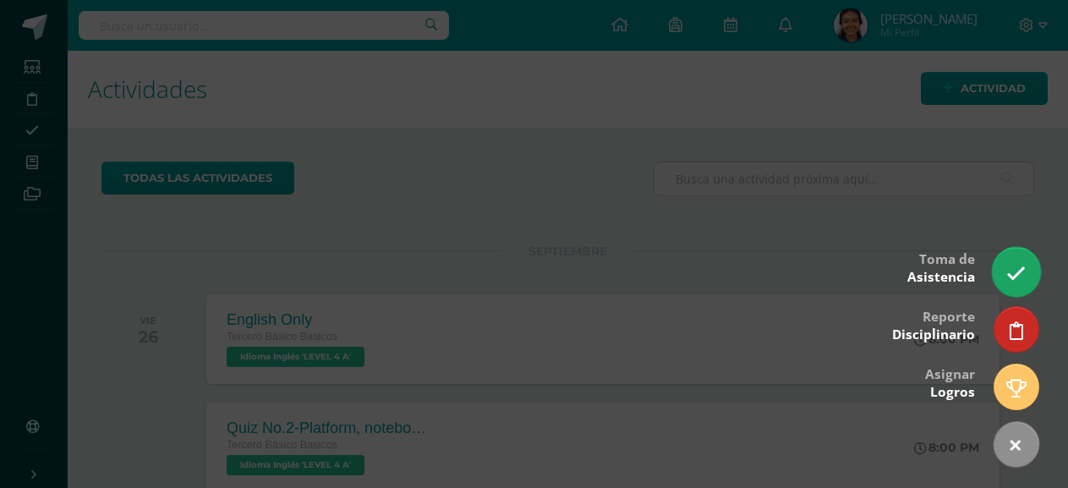
click at [1022, 265] on icon at bounding box center [1015, 273] width 19 height 19
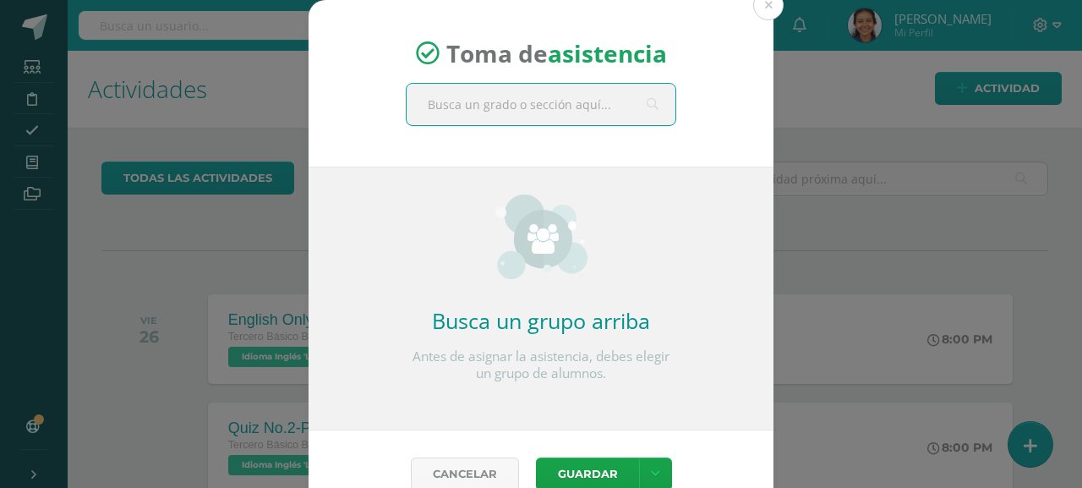
click at [622, 96] on input "text" at bounding box center [541, 104] width 269 height 41
type input "comp"
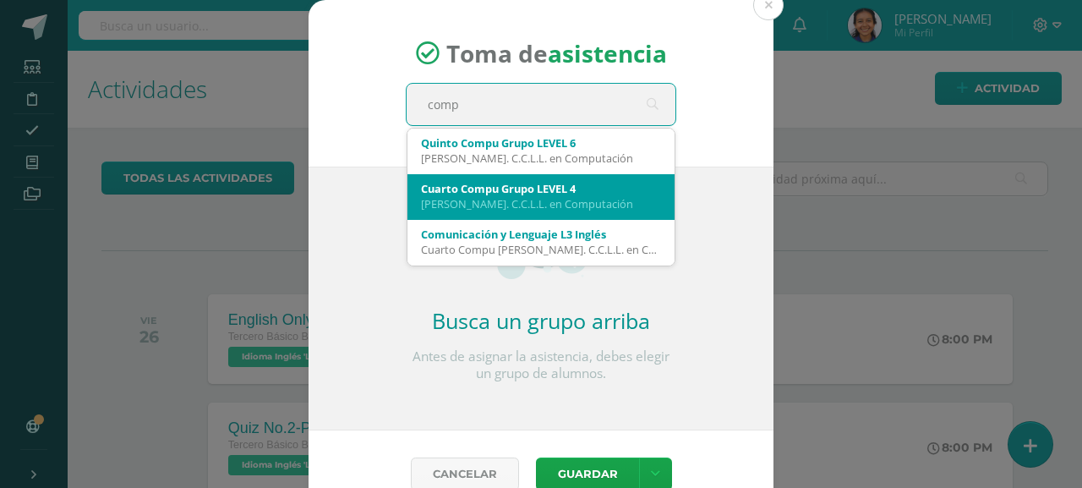
click at [519, 206] on div "Bach. C.C.L.L. en Computación" at bounding box center [541, 203] width 240 height 15
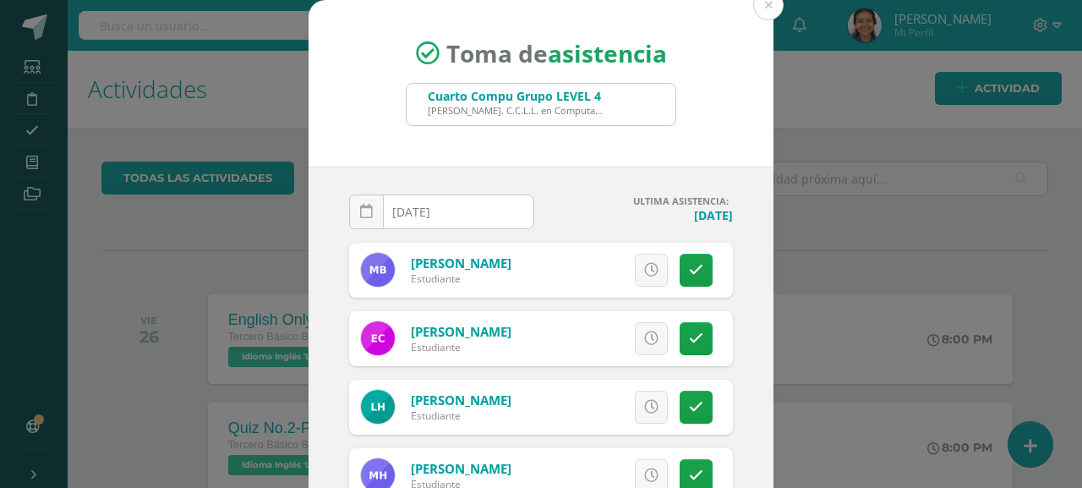
click at [424, 207] on input "[DATE]" at bounding box center [442, 211] width 184 height 33
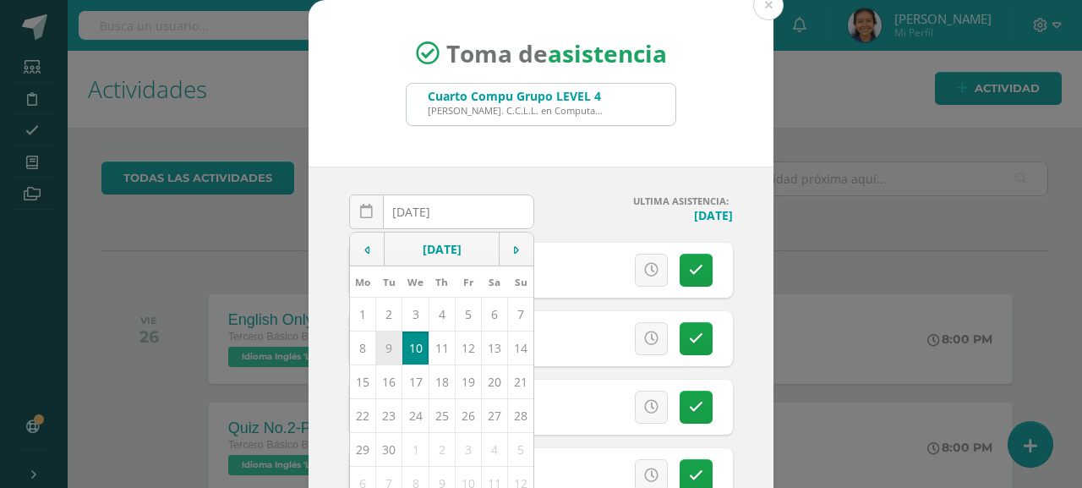
click at [382, 354] on td "9" at bounding box center [389, 348] width 26 height 34
type input "2025-09-09"
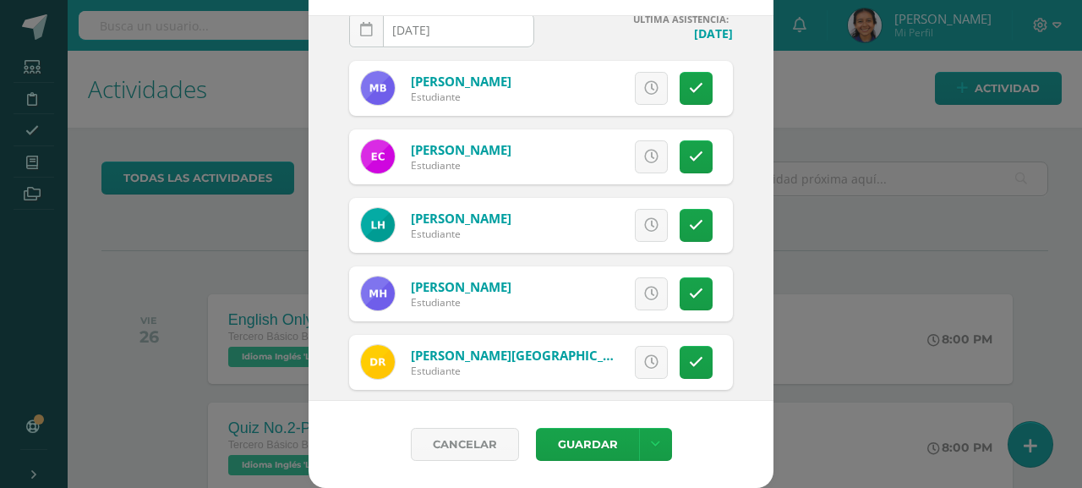
scroll to position [47, 0]
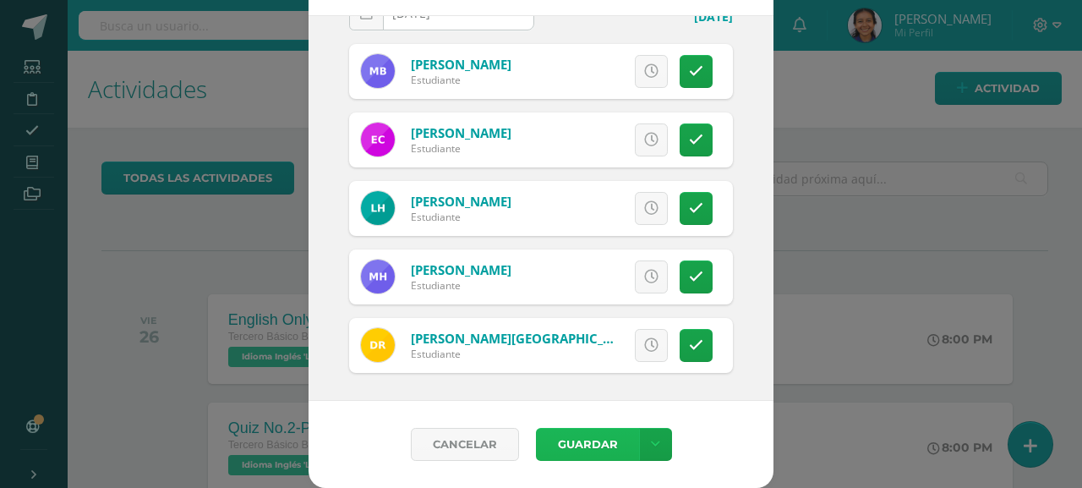
click at [556, 438] on button "Guardar" at bounding box center [587, 444] width 103 height 33
